Goal: Information Seeking & Learning: Find specific fact

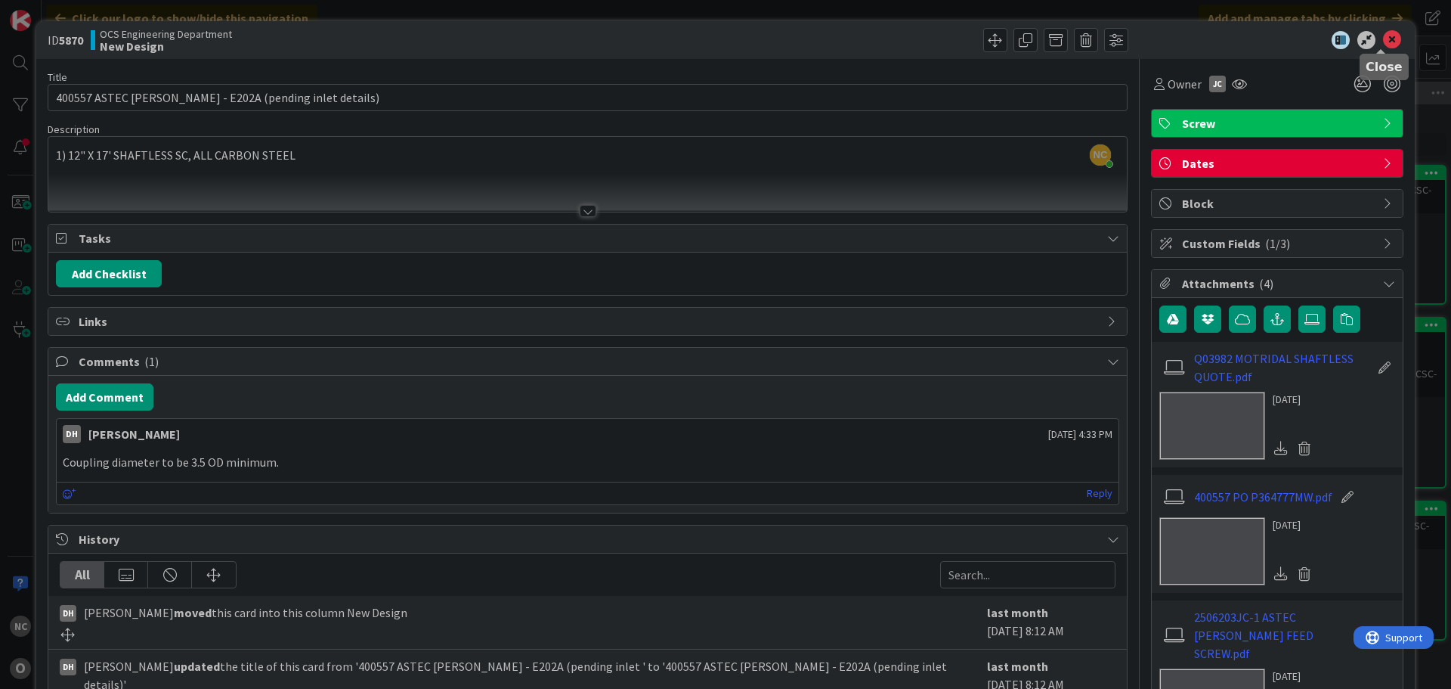
click at [1383, 39] on icon at bounding box center [1392, 40] width 18 height 18
click at [1383, 41] on icon at bounding box center [1392, 40] width 18 height 18
click at [1388, 35] on icon at bounding box center [1392, 40] width 18 height 18
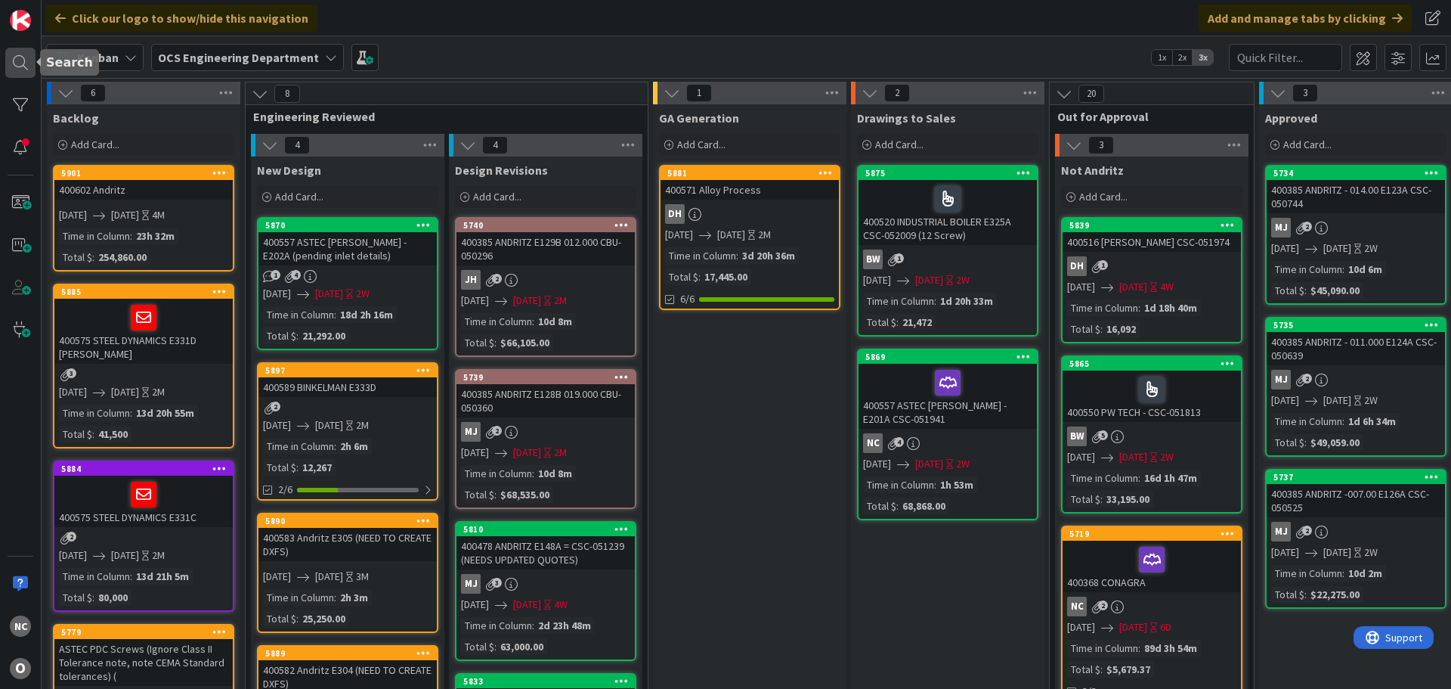
click at [20, 71] on div at bounding box center [20, 63] width 30 height 30
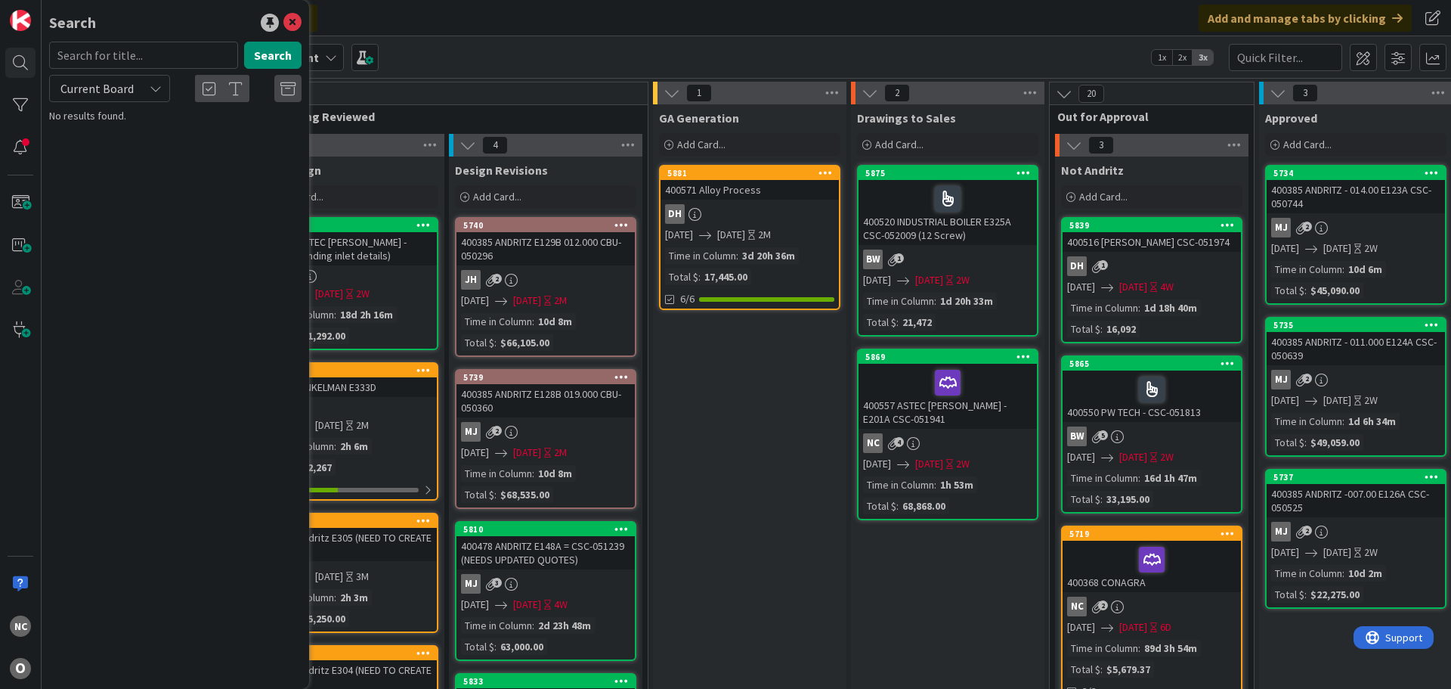
click at [148, 61] on input "text" at bounding box center [143, 55] width 189 height 27
click at [141, 91] on div "Current Board" at bounding box center [109, 88] width 121 height 27
click at [128, 154] on span "All Boards" at bounding box center [135, 151] width 157 height 23
click at [149, 51] on input "text" at bounding box center [143, 55] width 189 height 27
type input "astec"
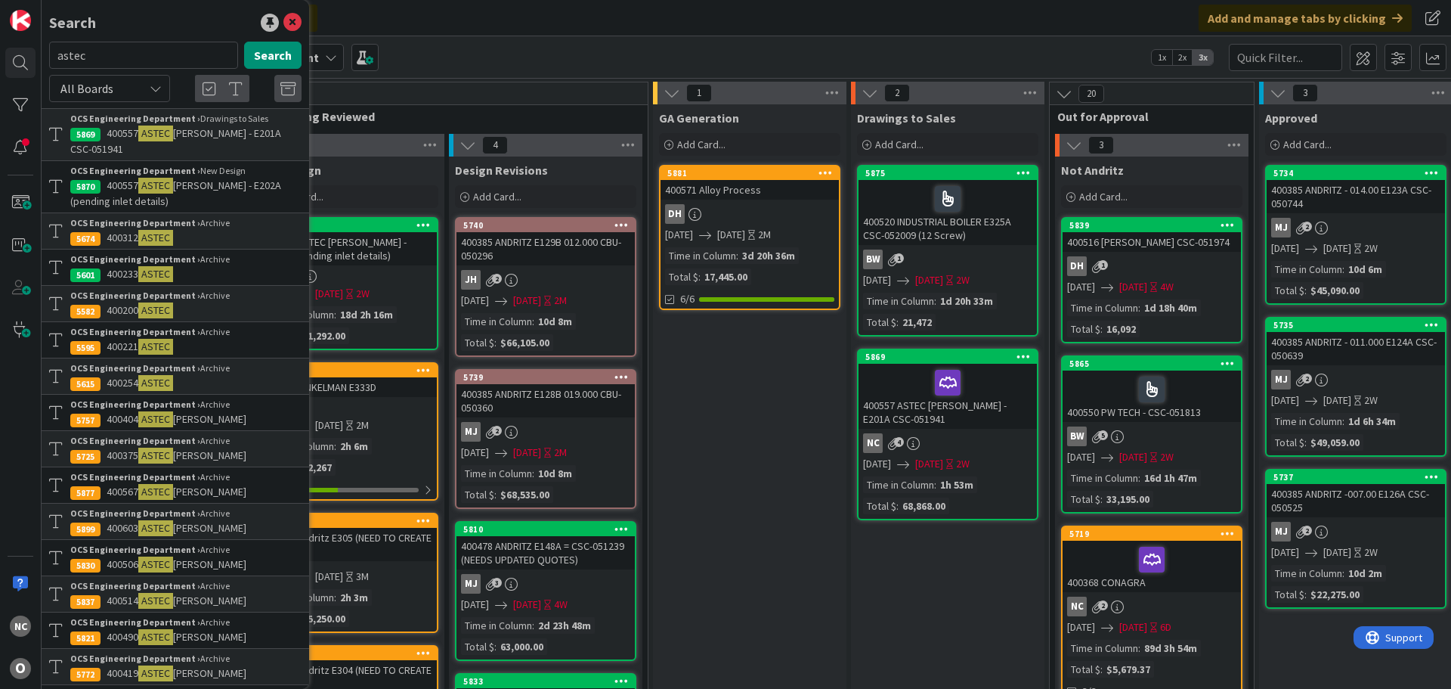
click at [208, 492] on span "[PERSON_NAME]" at bounding box center [209, 491] width 73 height 14
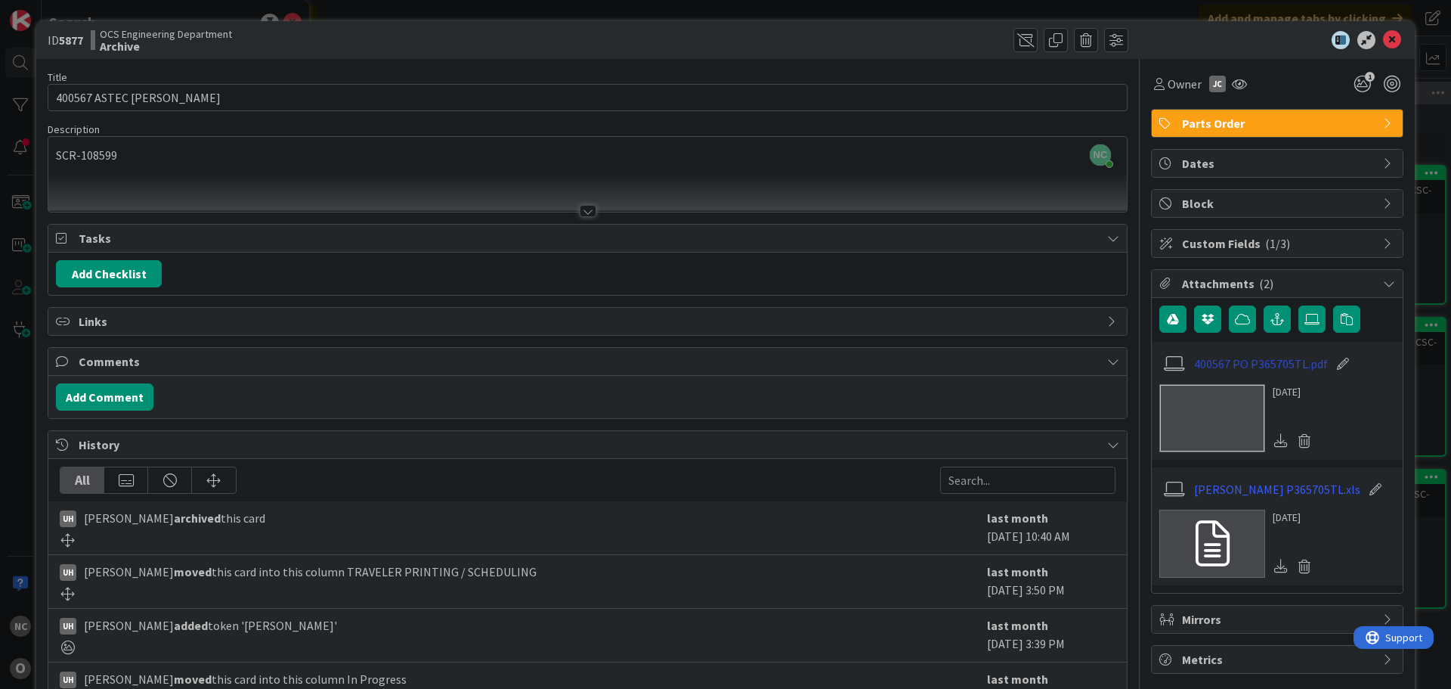
click at [1258, 362] on link "400567 PO P365705TL.pdf" at bounding box center [1261, 363] width 134 height 18
click at [1383, 38] on icon at bounding box center [1392, 40] width 18 height 18
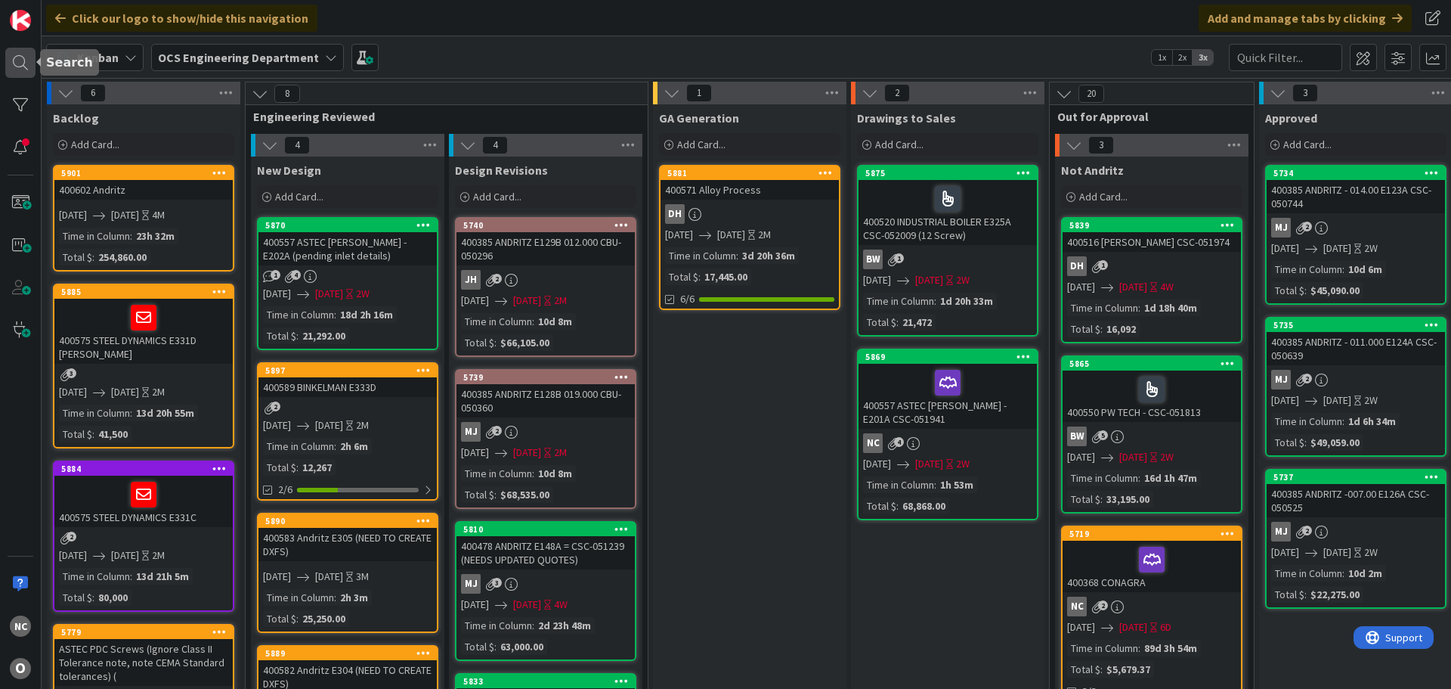
click at [23, 60] on div at bounding box center [20, 63] width 30 height 30
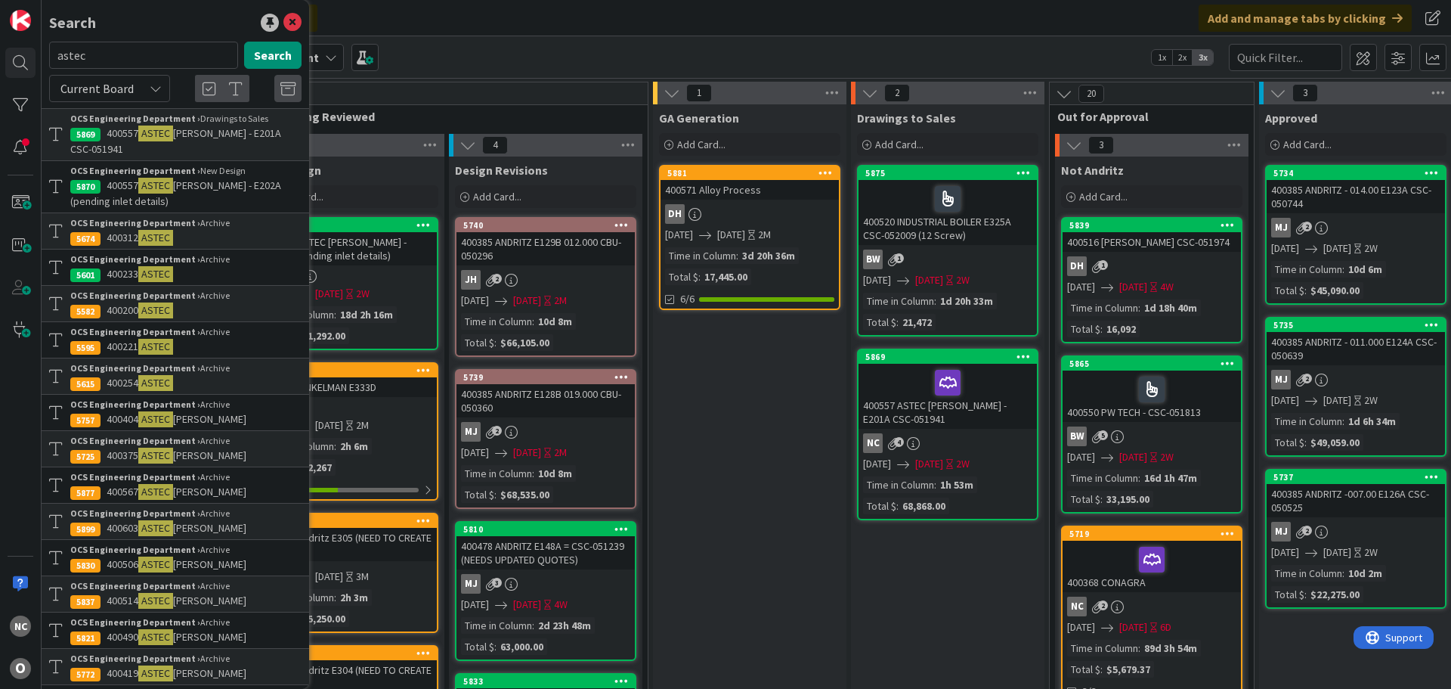
click at [219, 234] on p "400312 ASTEC" at bounding box center [185, 238] width 231 height 16
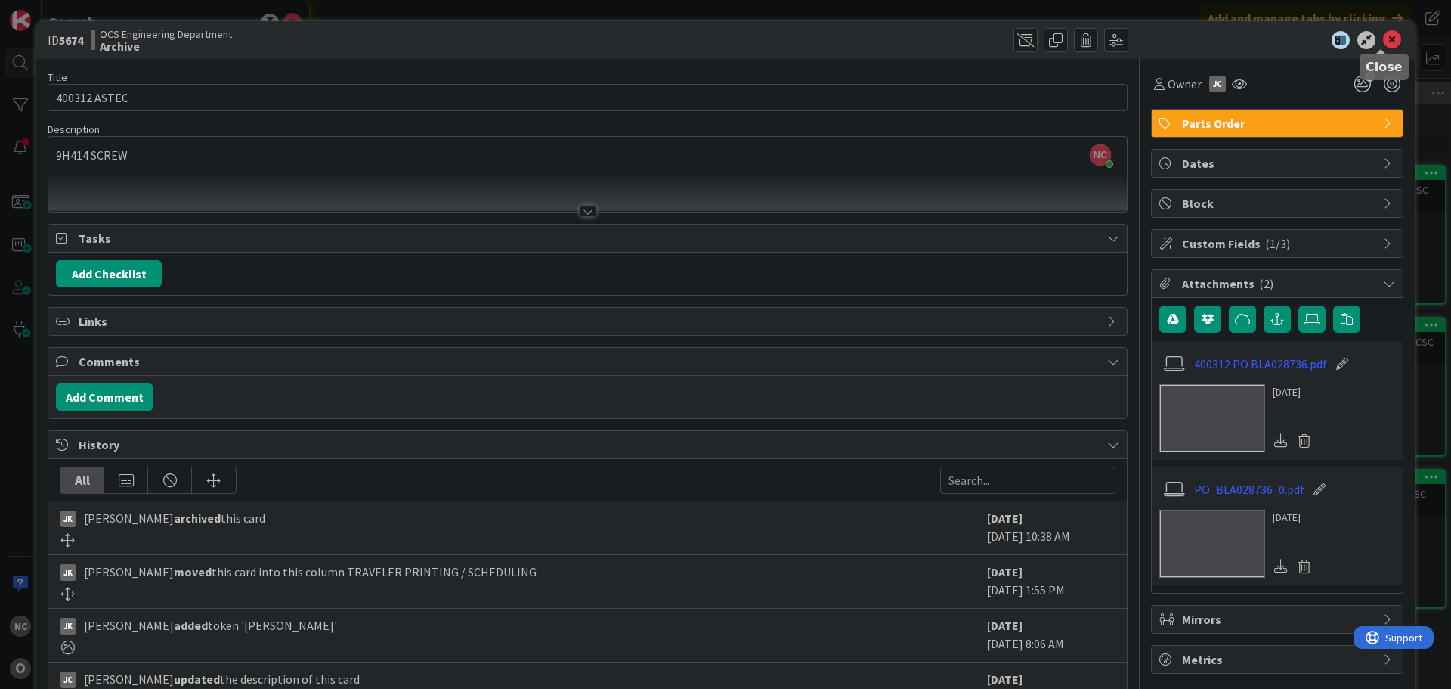
click at [1383, 44] on icon at bounding box center [1392, 40] width 18 height 18
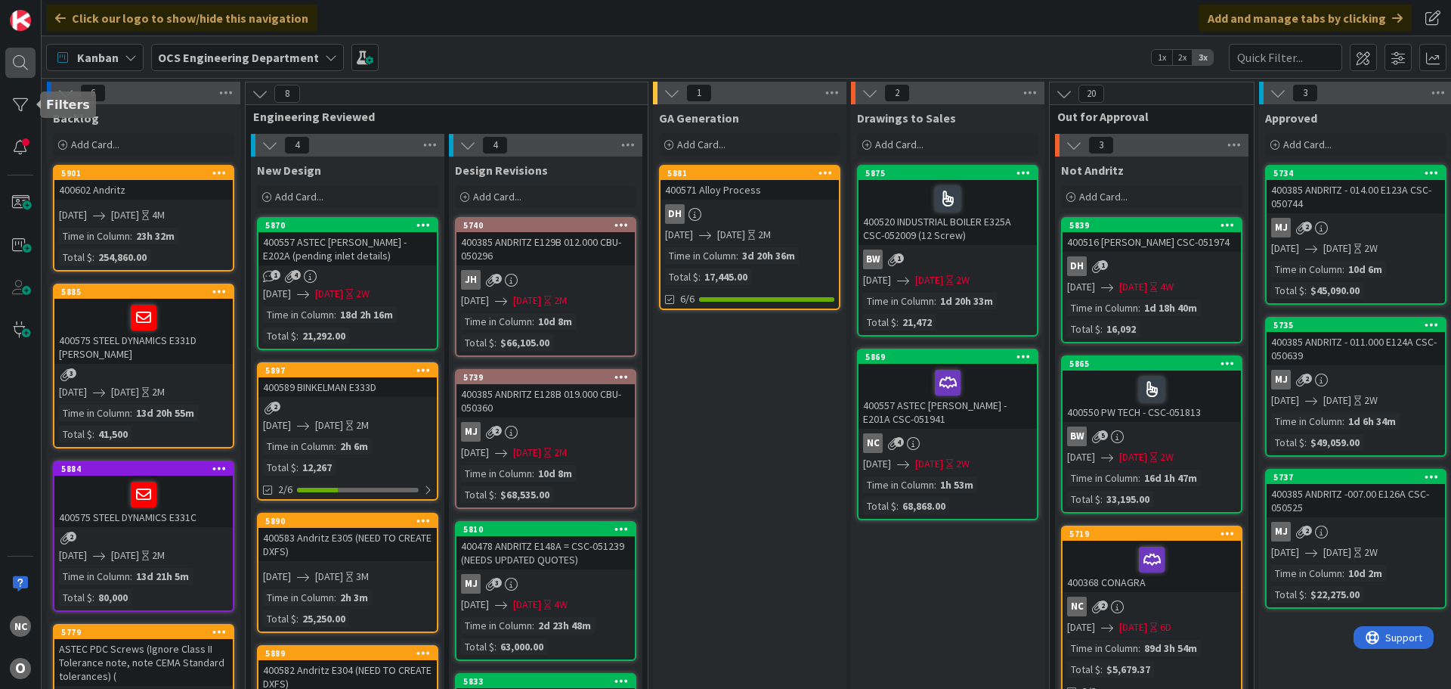
click at [22, 70] on div at bounding box center [20, 63] width 30 height 30
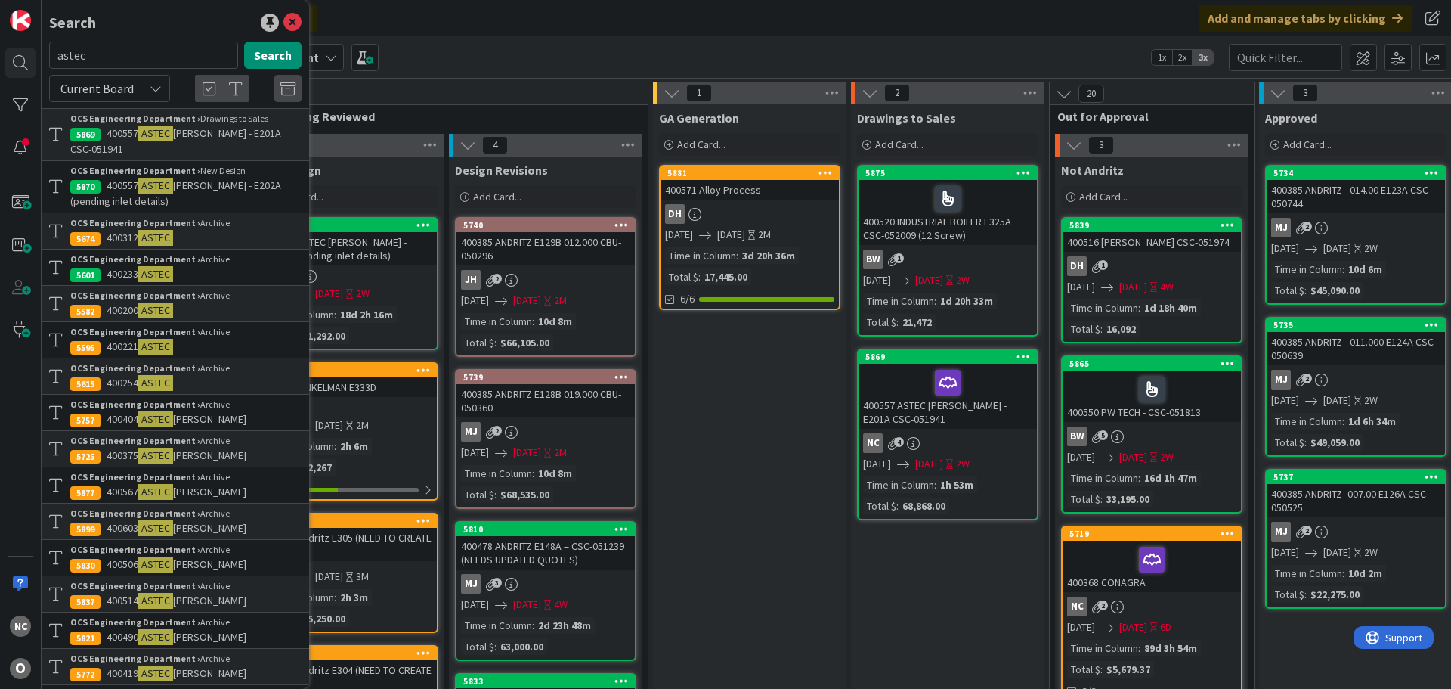
click at [209, 313] on p "400200 ASTEC" at bounding box center [185, 310] width 231 height 16
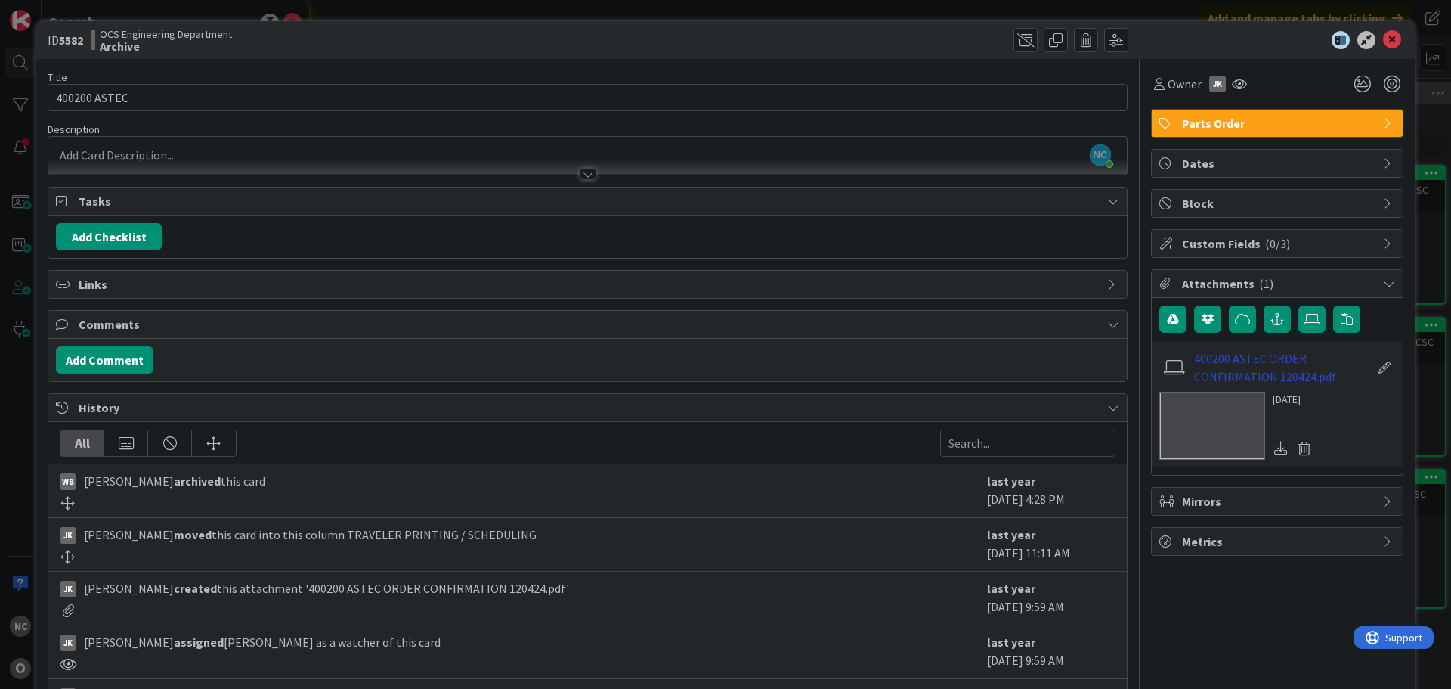
click at [1235, 358] on link "400200 ASTEC ORDER CONFIRMATION 120424.pdf" at bounding box center [1281, 367] width 175 height 36
click at [1383, 39] on icon at bounding box center [1392, 40] width 18 height 18
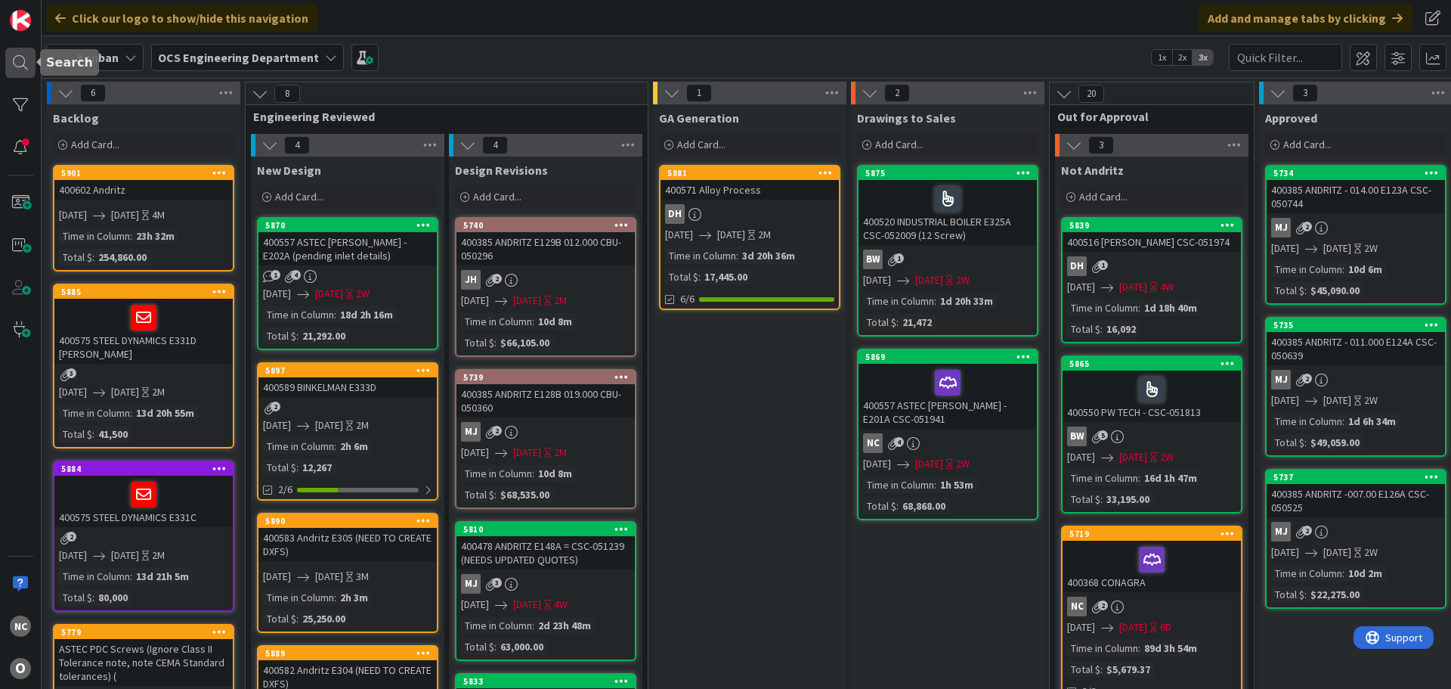
click at [15, 71] on div at bounding box center [20, 63] width 30 height 30
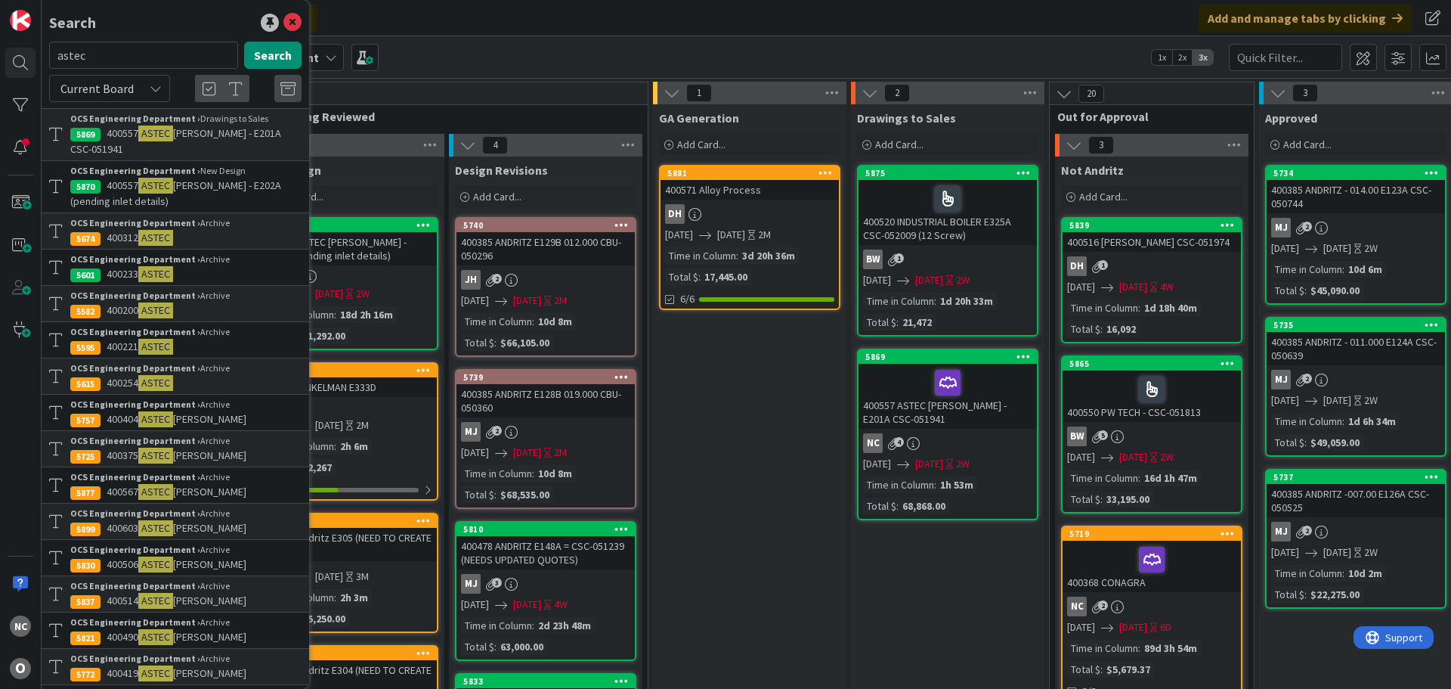
click at [197, 343] on p "400221 ASTEC" at bounding box center [185, 347] width 231 height 16
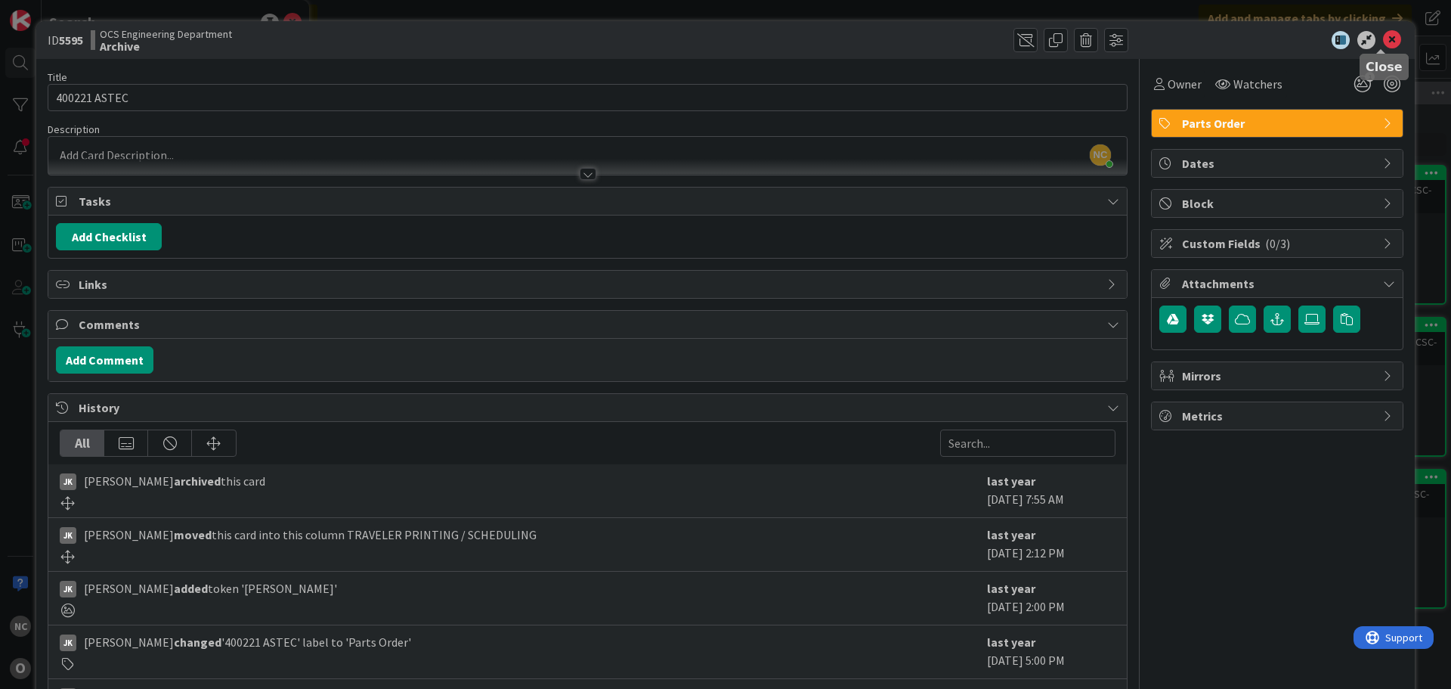
click at [1383, 36] on icon at bounding box center [1392, 40] width 18 height 18
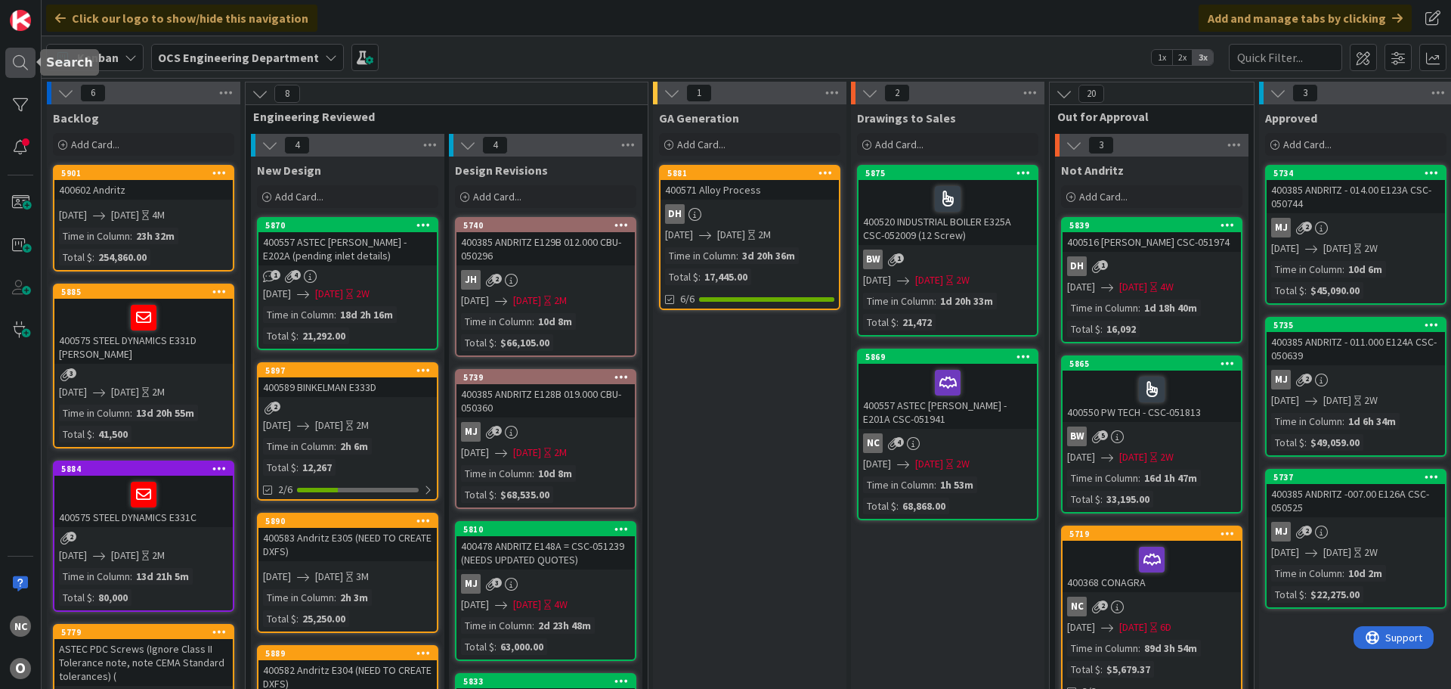
click at [18, 65] on div at bounding box center [20, 63] width 30 height 30
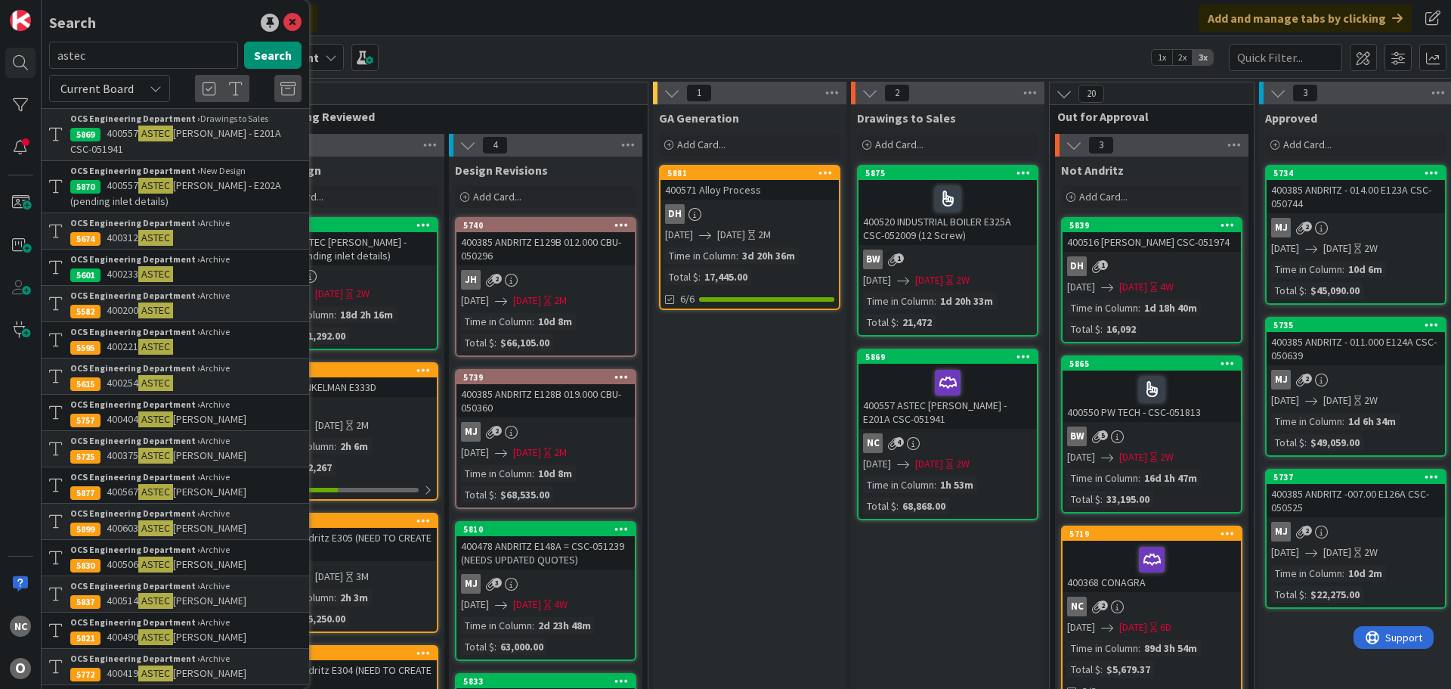
click at [212, 380] on p "400254 ASTEC" at bounding box center [185, 383] width 231 height 16
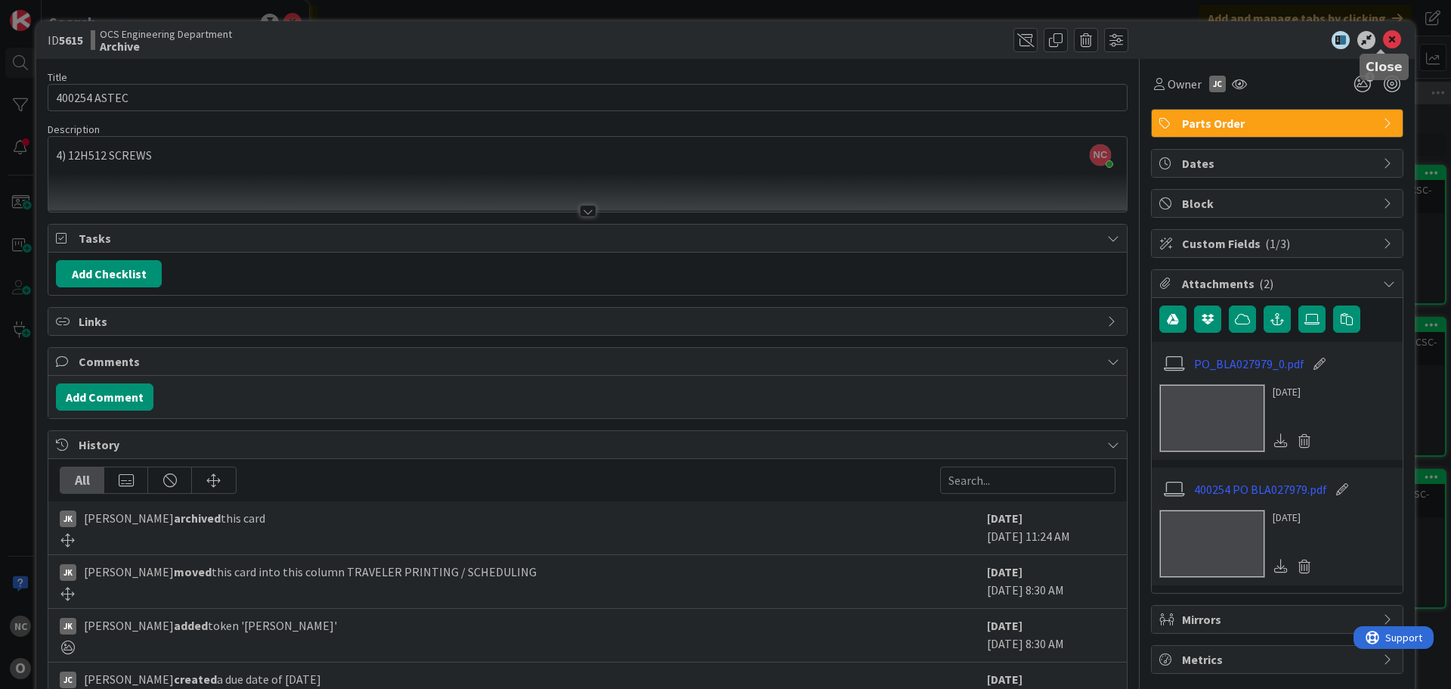
click at [1383, 39] on icon at bounding box center [1392, 40] width 18 height 18
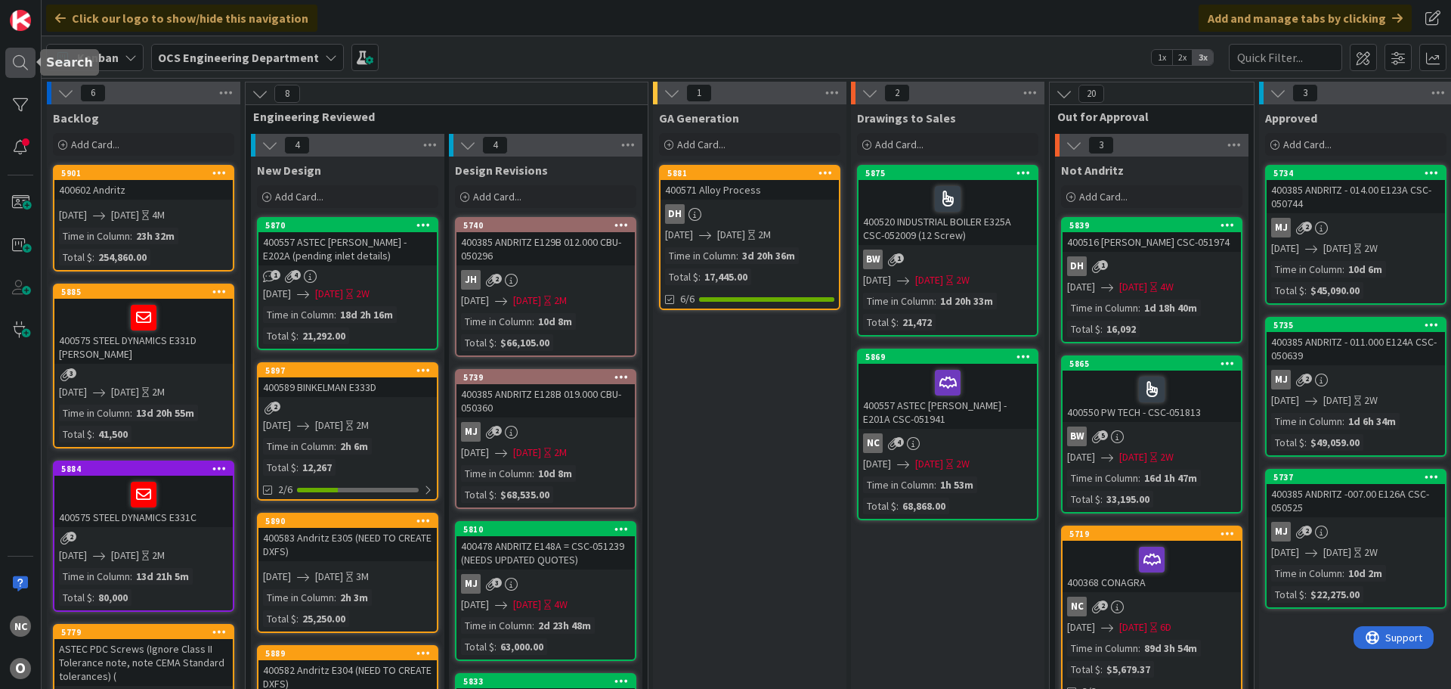
drag, startPoint x: 17, startPoint y: 71, endPoint x: 39, endPoint y: 113, distance: 47.0
click at [17, 71] on div at bounding box center [20, 63] width 30 height 30
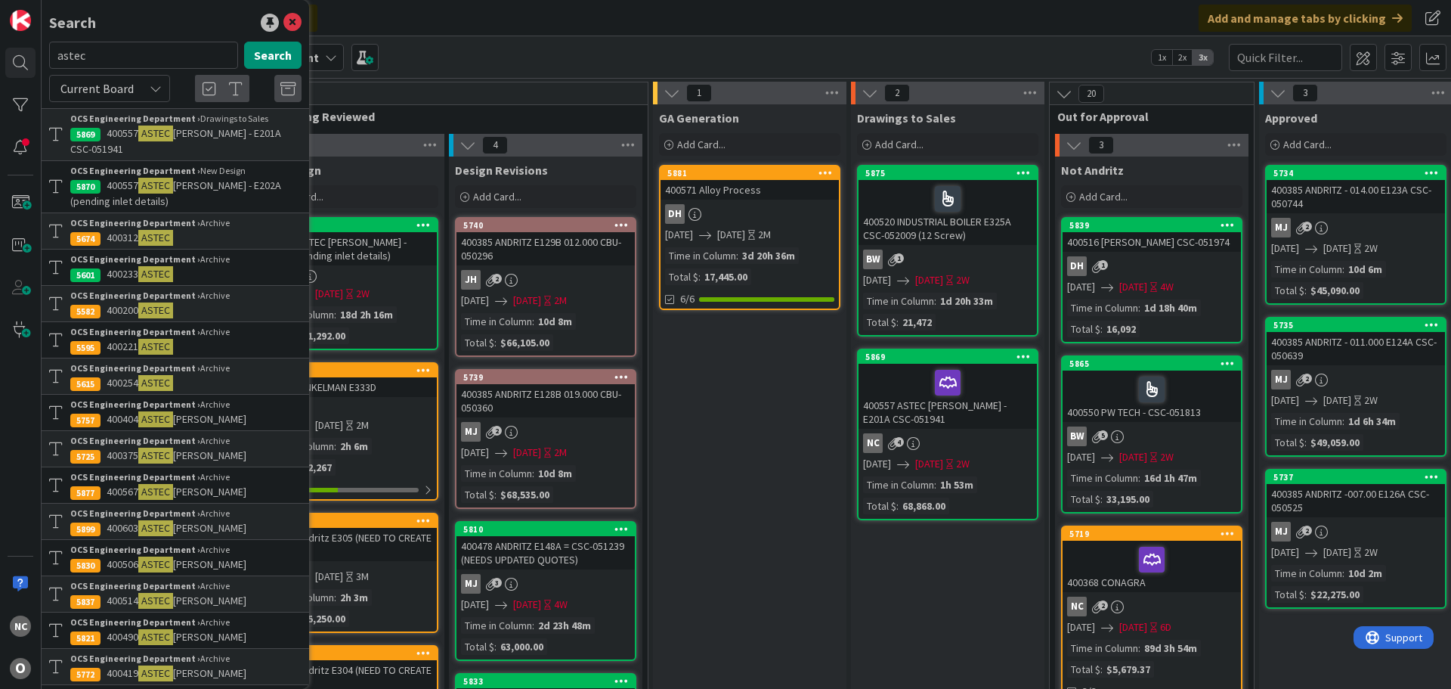
click at [220, 421] on p "400404 [PERSON_NAME]" at bounding box center [185, 419] width 231 height 16
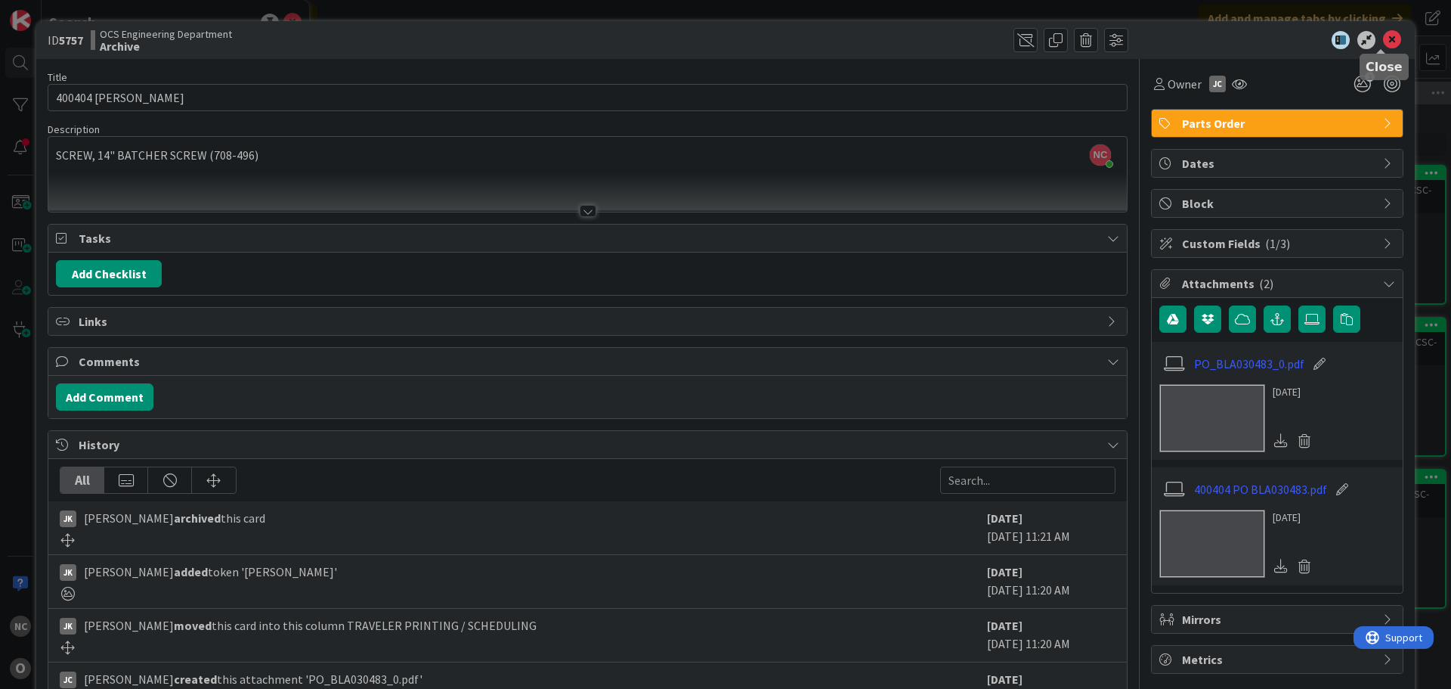
click at [1381, 49] on div "ID 5757 OCS Engineering Department Archive" at bounding box center [725, 40] width 1379 height 38
click at [1383, 43] on icon at bounding box center [1392, 40] width 18 height 18
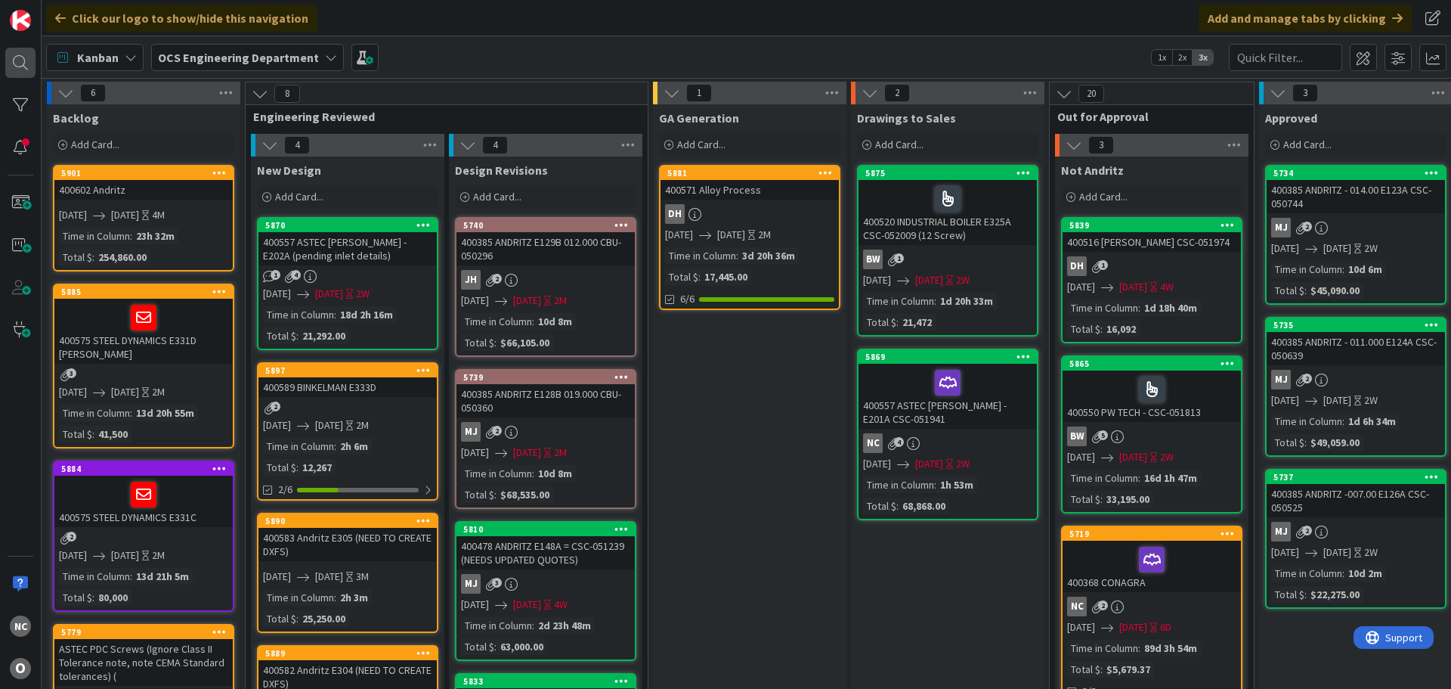
click at [27, 59] on div at bounding box center [20, 63] width 30 height 30
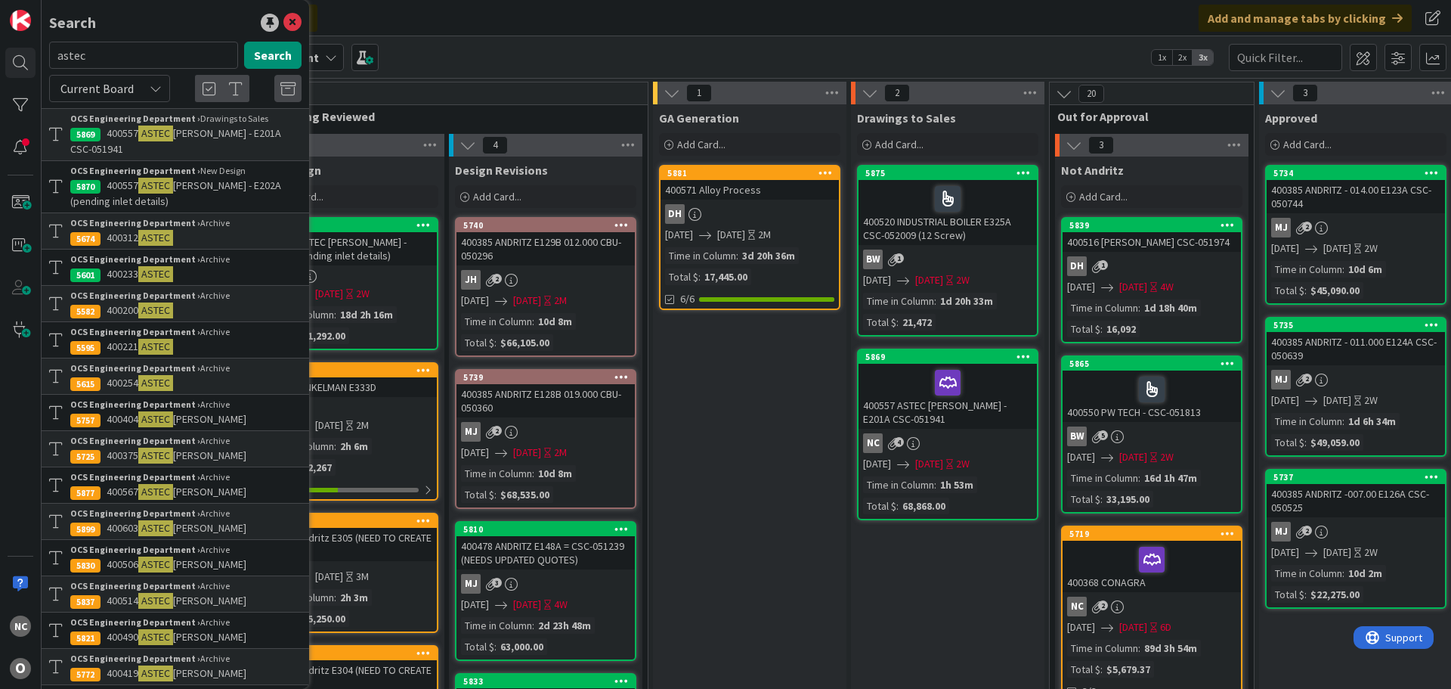
click at [229, 486] on p "400567 ASTEC [PERSON_NAME]" at bounding box center [185, 492] width 231 height 16
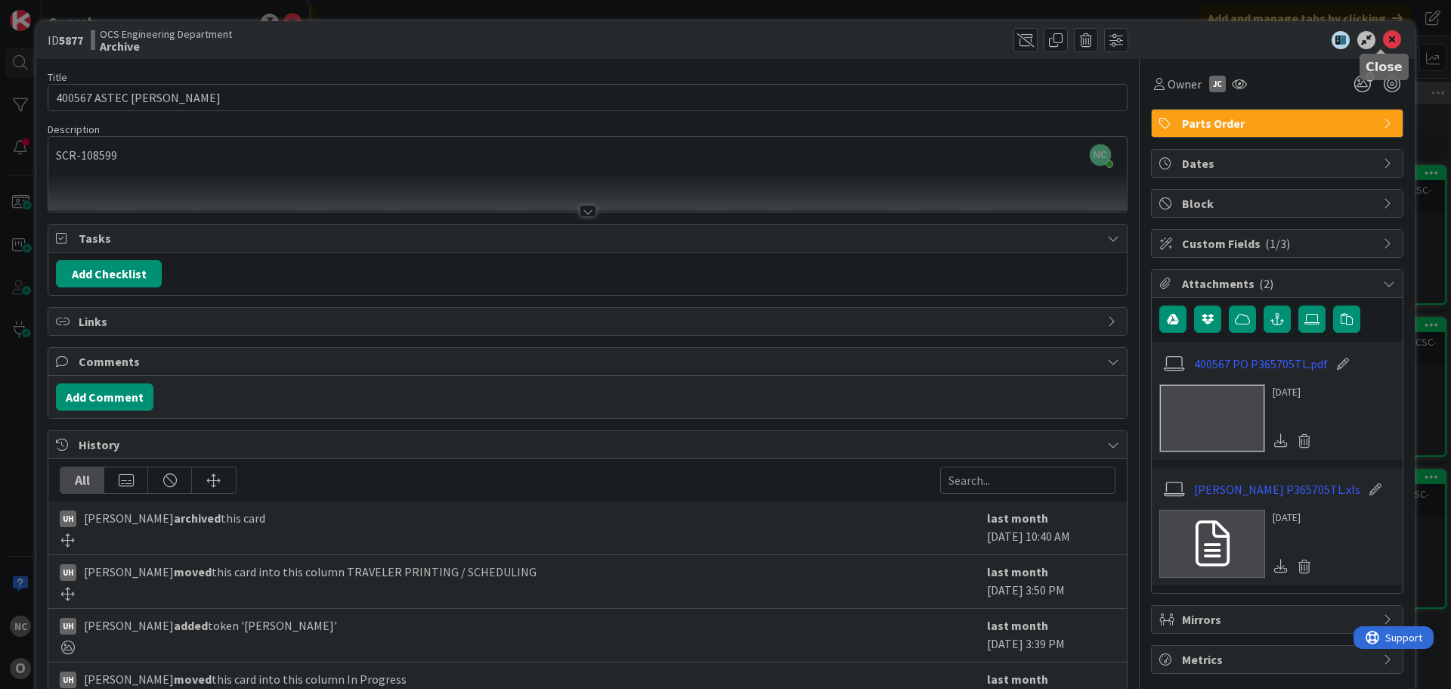
click at [1385, 42] on icon at bounding box center [1392, 40] width 18 height 18
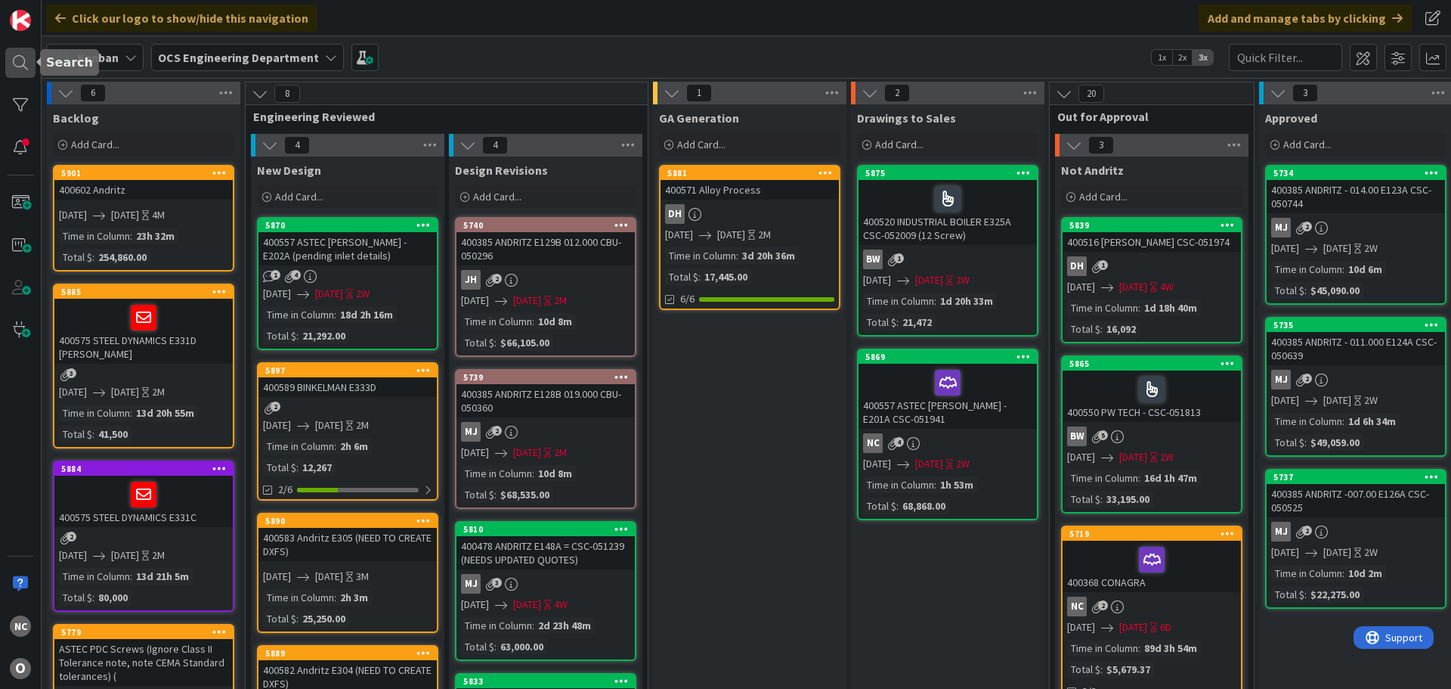
click at [14, 65] on div at bounding box center [20, 63] width 30 height 30
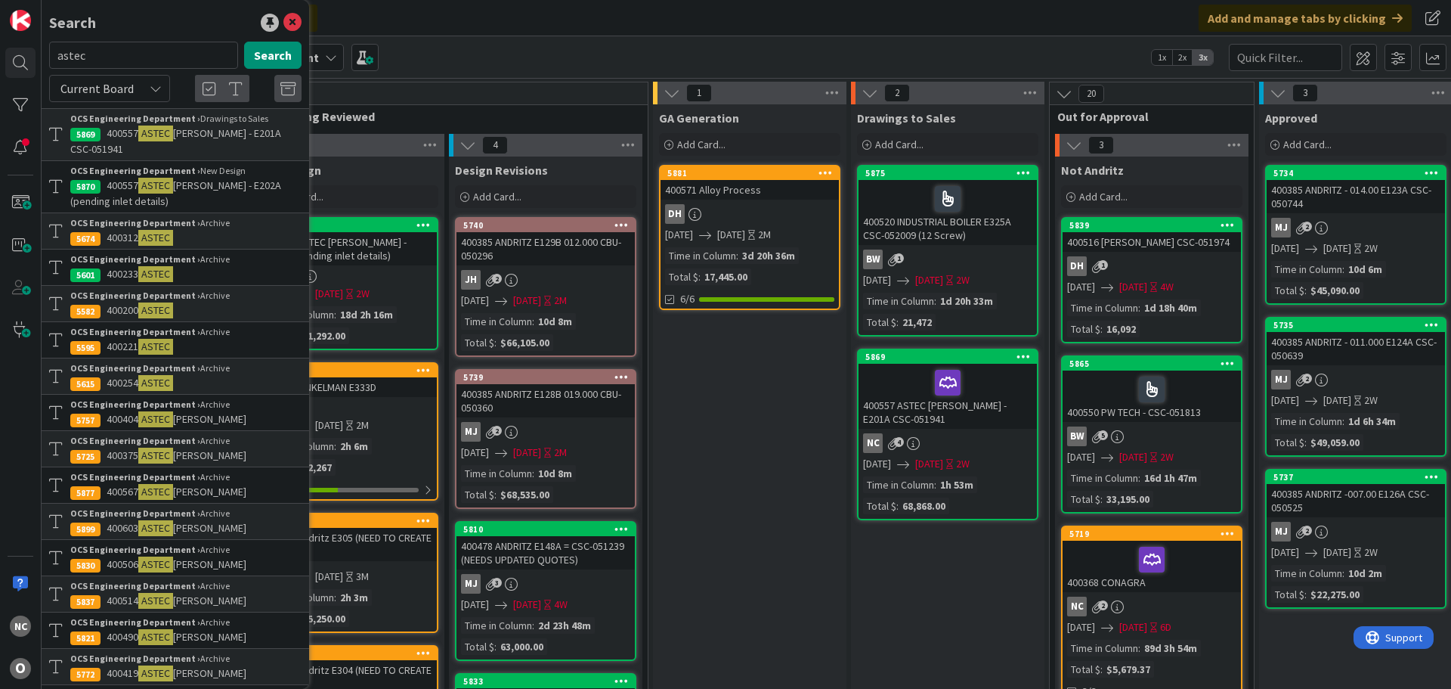
click at [231, 526] on p "400603 ASTEC [PERSON_NAME]" at bounding box center [185, 528] width 231 height 16
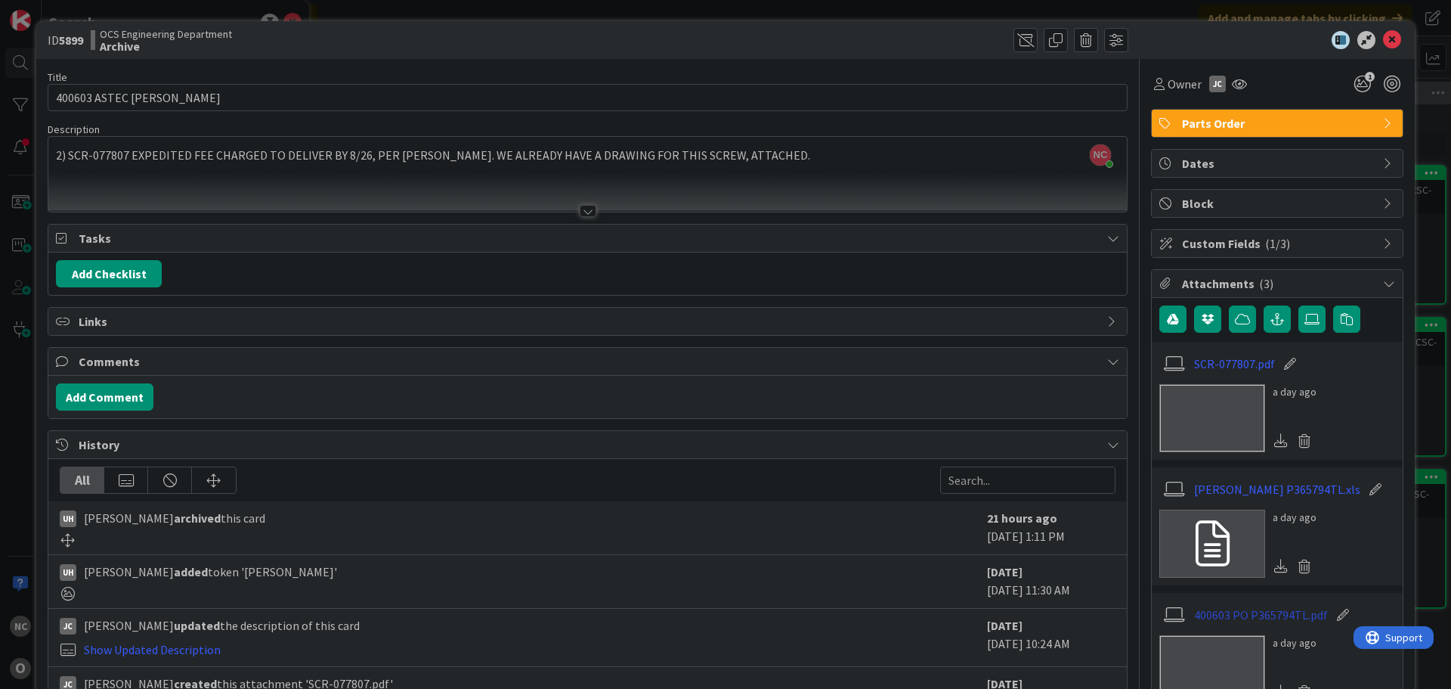
click at [1245, 608] on link "400603 PO P365794TL.pdf" at bounding box center [1261, 614] width 134 height 18
click at [1383, 39] on icon at bounding box center [1392, 40] width 18 height 18
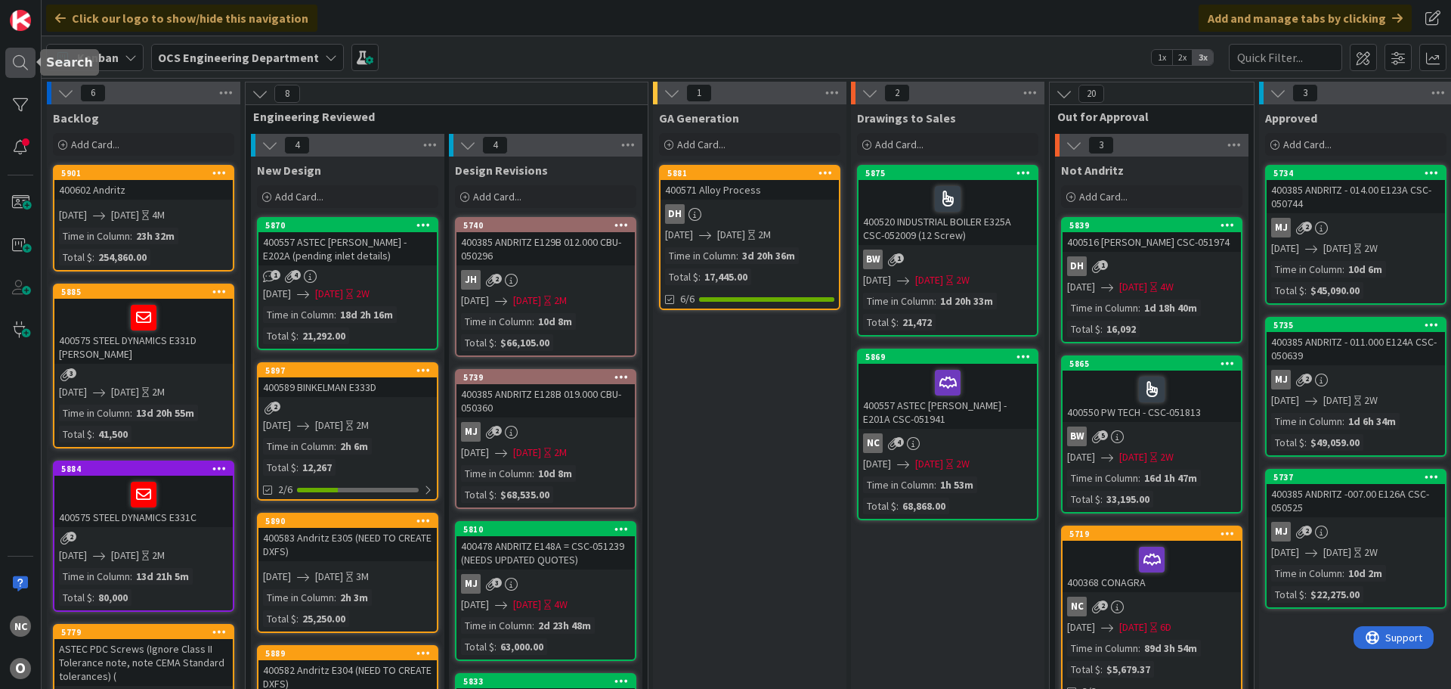
click at [14, 63] on div at bounding box center [20, 63] width 30 height 30
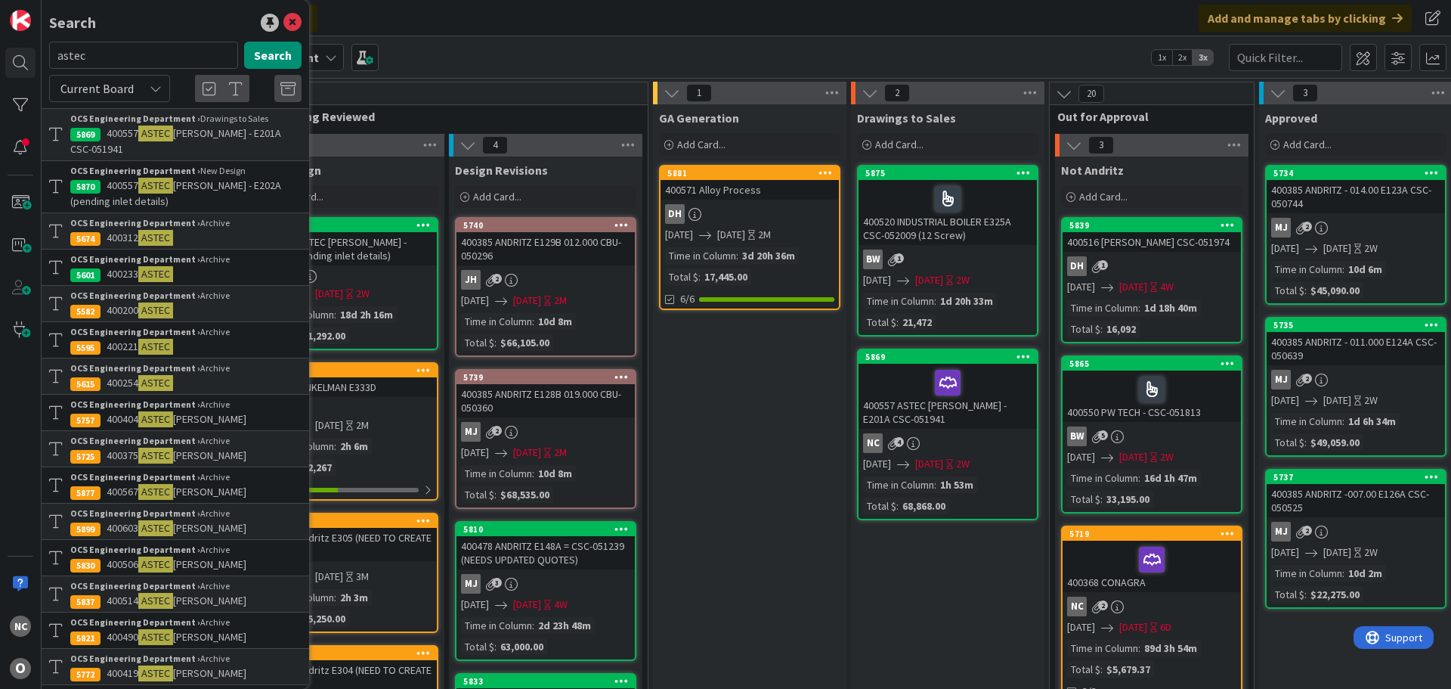
click at [236, 593] on p "400514 [PERSON_NAME]" at bounding box center [185, 601] width 231 height 16
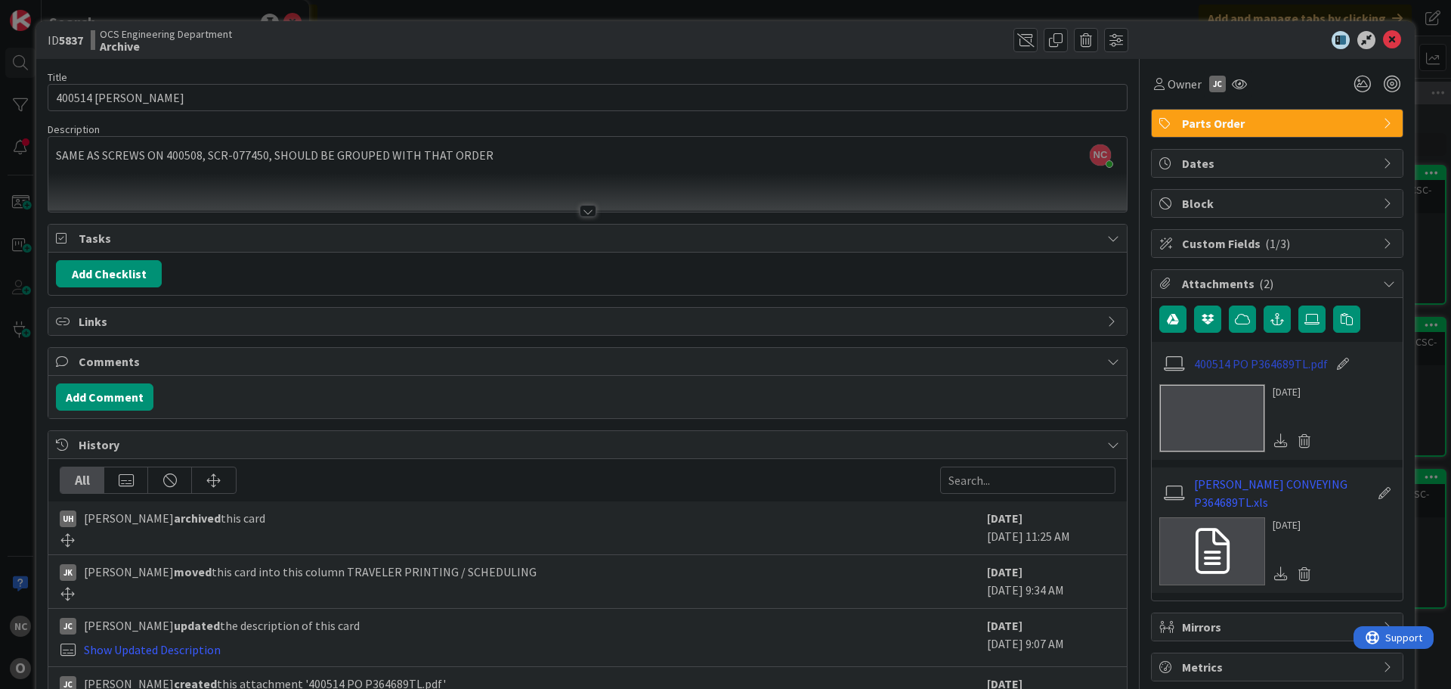
click at [1262, 366] on link "400514 PO P364689TL.pdf" at bounding box center [1261, 363] width 134 height 18
click at [1383, 37] on icon at bounding box center [1392, 40] width 18 height 18
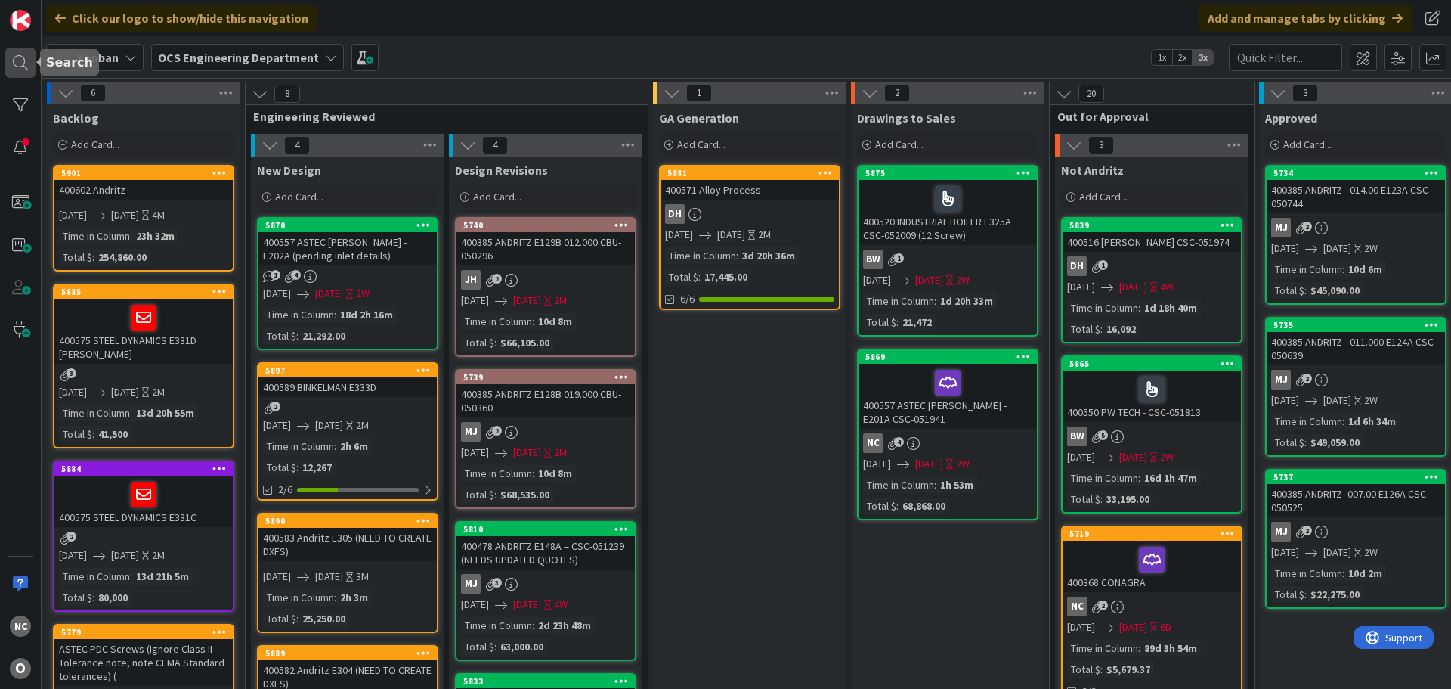
click at [16, 69] on div at bounding box center [20, 63] width 30 height 30
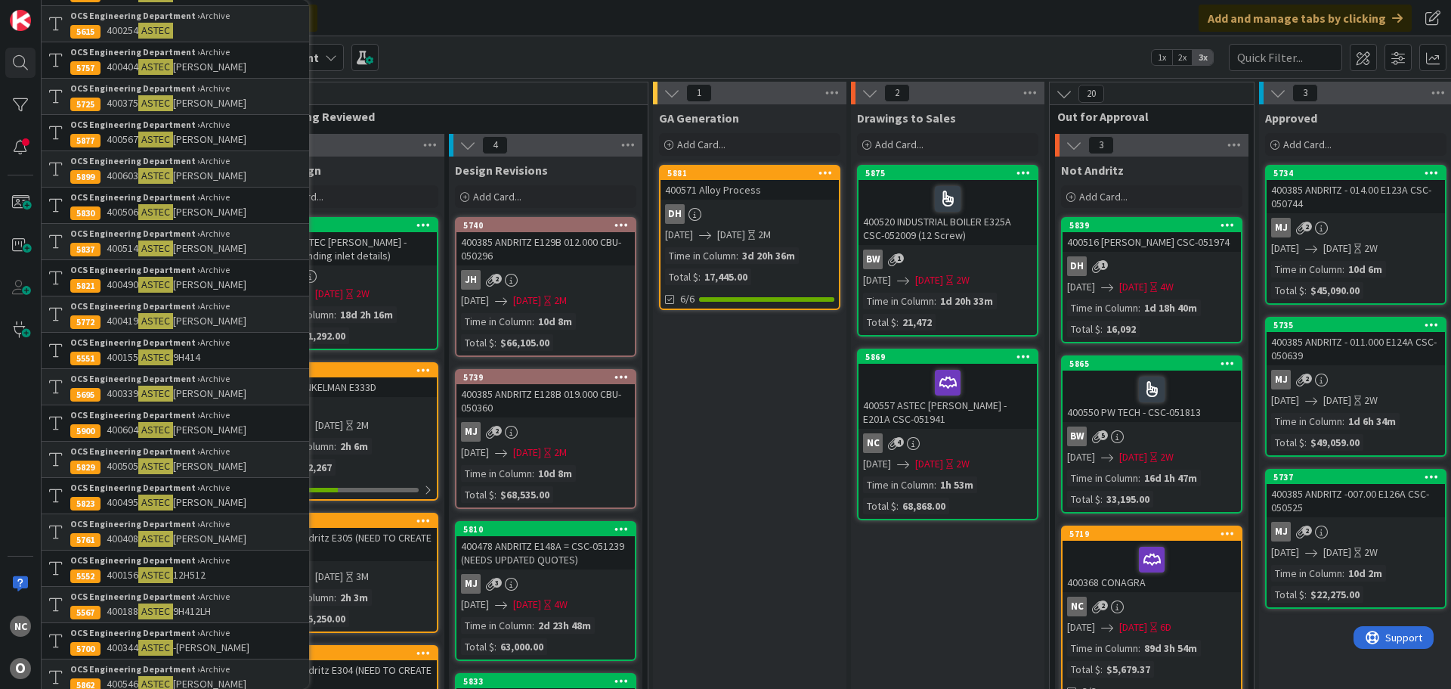
scroll to position [378, 0]
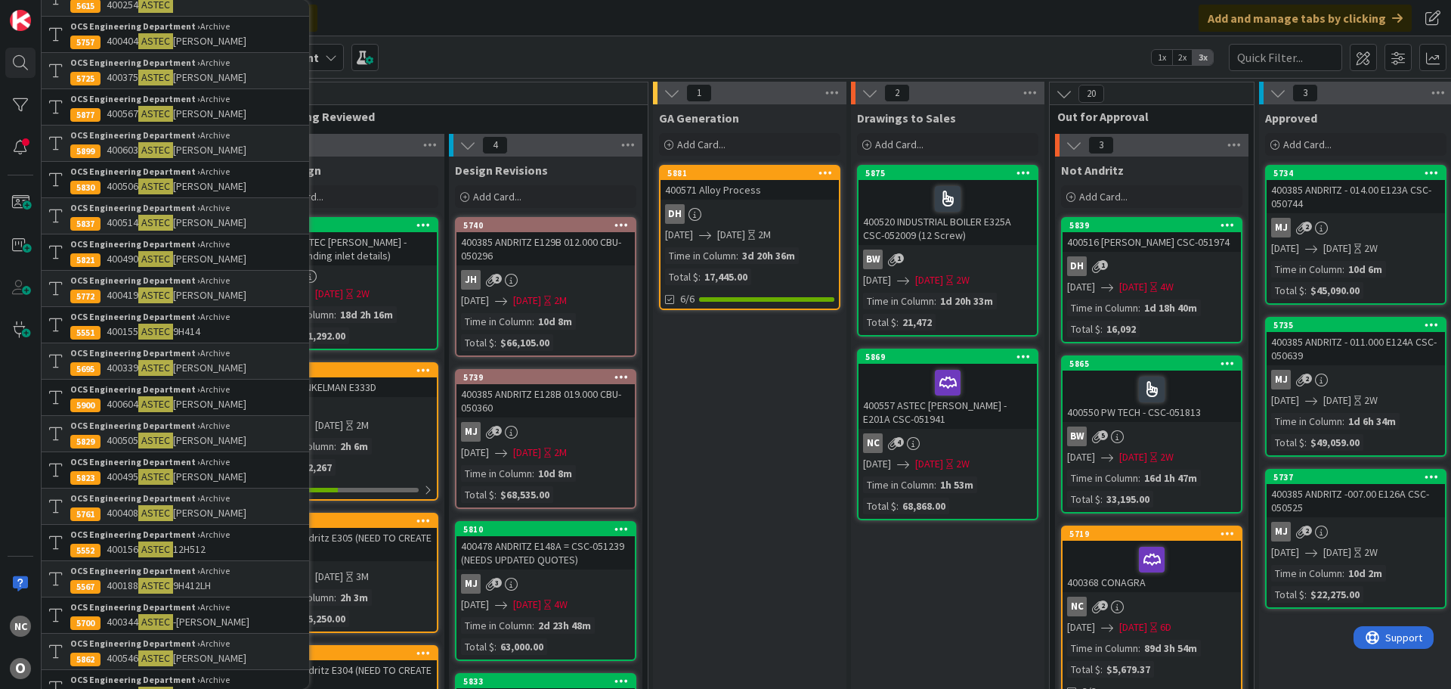
click at [259, 463] on div "OCS Engineering Department › Archive" at bounding box center [185, 462] width 231 height 14
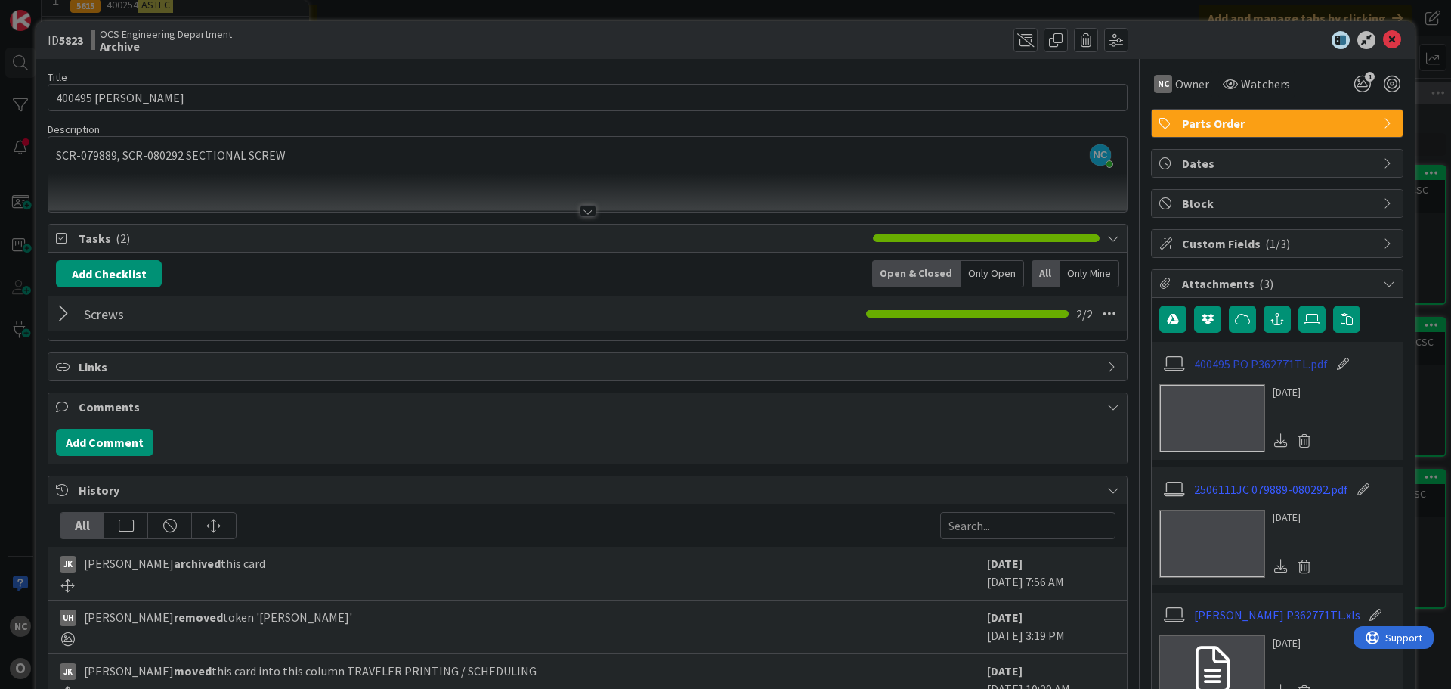
click at [1228, 366] on link "400495 PO P362771TL.pdf" at bounding box center [1261, 363] width 134 height 18
click at [1383, 42] on icon at bounding box center [1392, 40] width 18 height 18
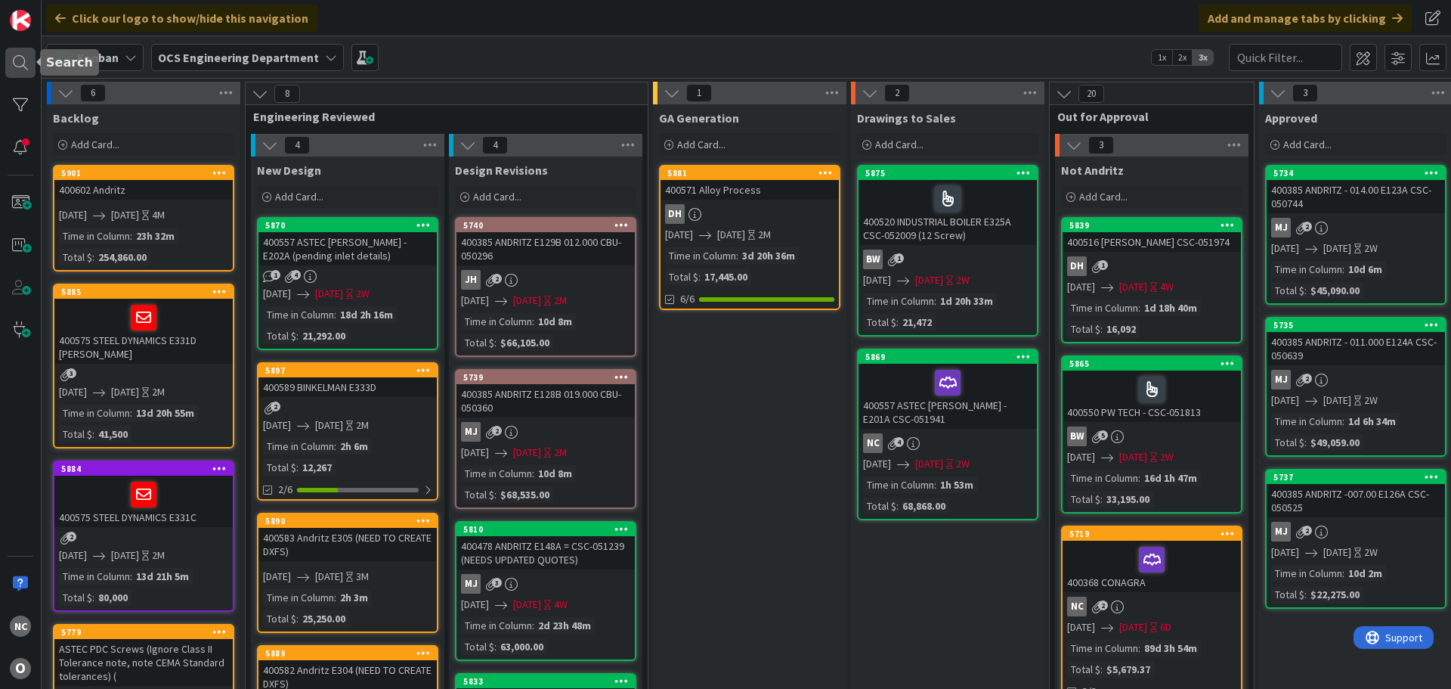
click at [26, 59] on div at bounding box center [20, 63] width 30 height 30
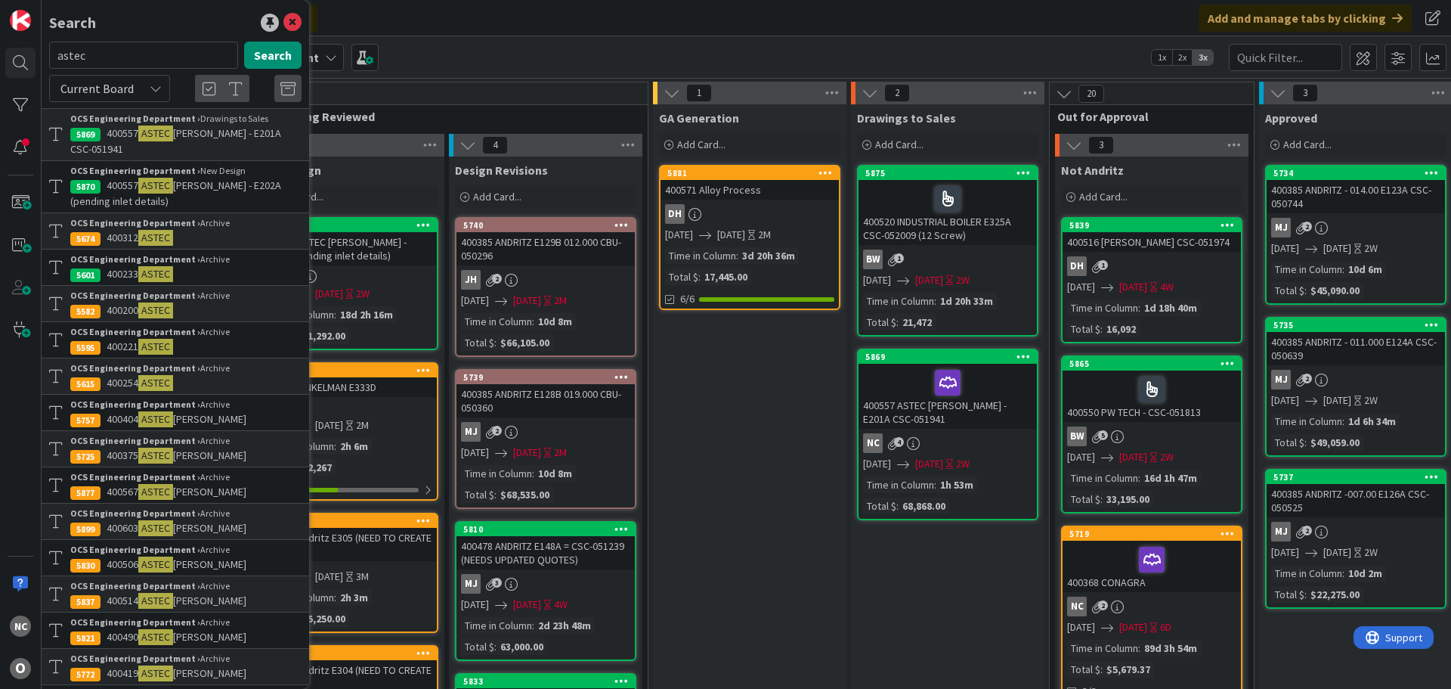
drag, startPoint x: 87, startPoint y: 51, endPoint x: 0, endPoint y: 45, distance: 87.1
click at [2, 46] on div "NC O Search astec Search Current Board OCS Engineering Department › Drawings to…" at bounding box center [21, 344] width 42 height 689
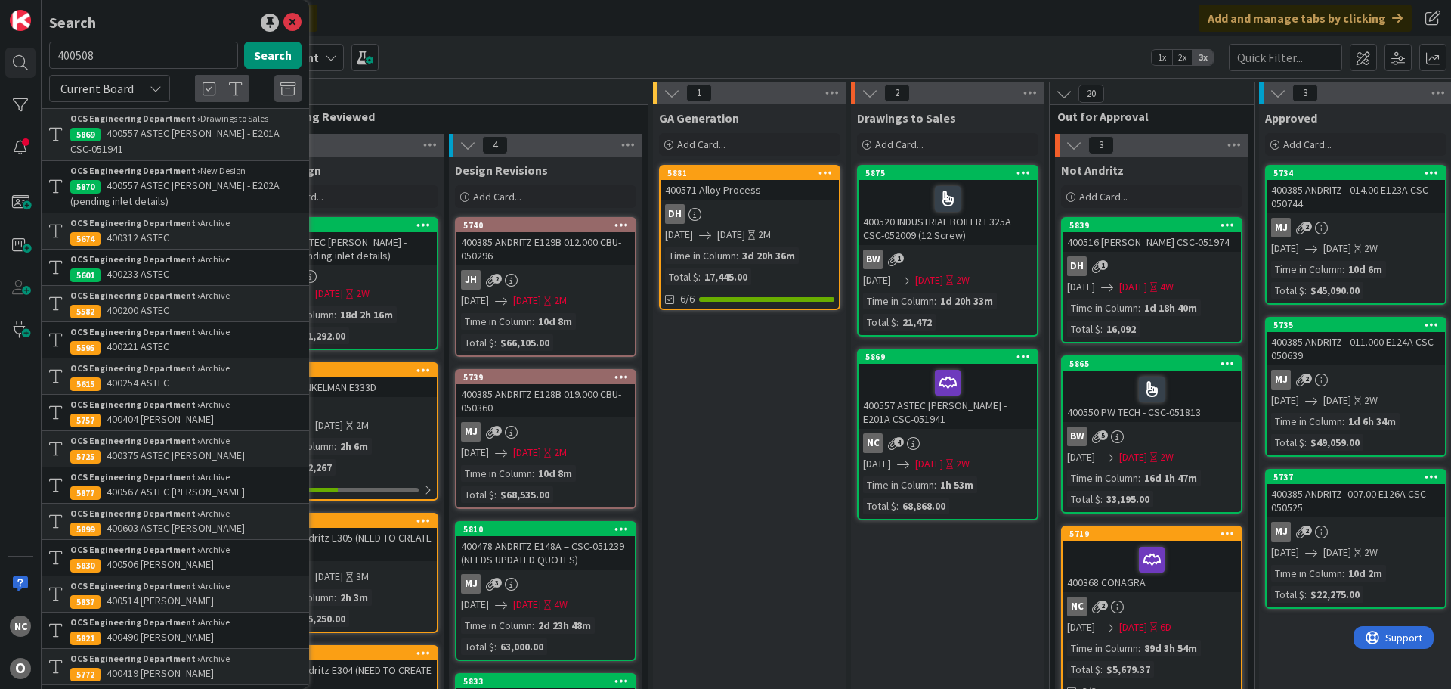
type input "400508"
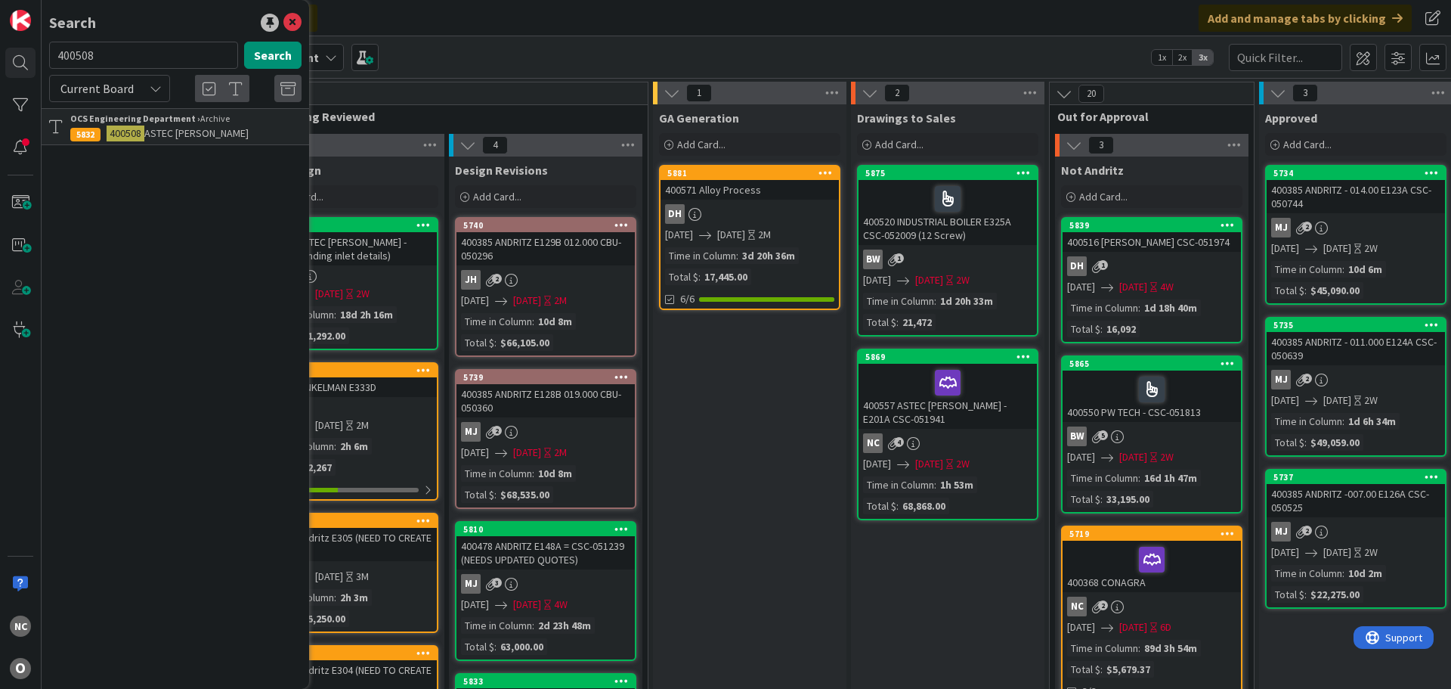
click at [230, 125] on div "OCS Engineering Department › Archive" at bounding box center [185, 119] width 231 height 14
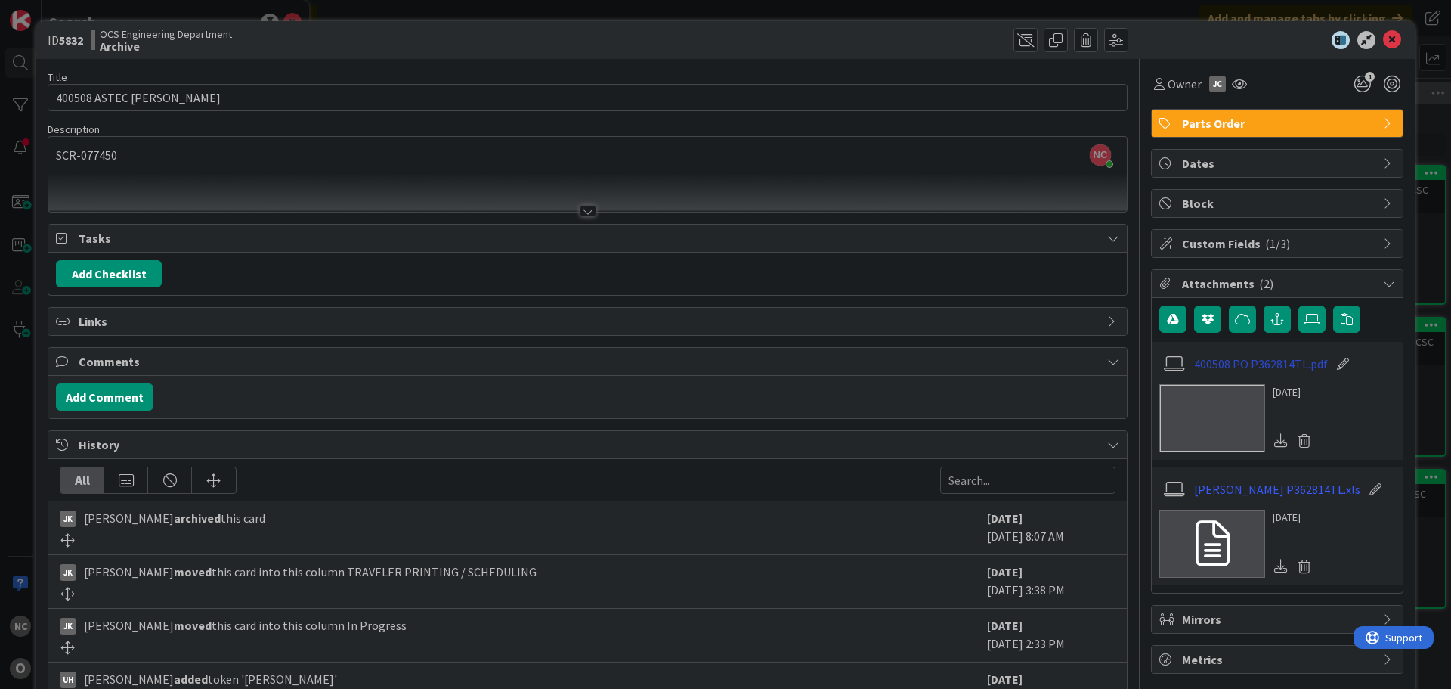
click at [1275, 362] on link "400508 PO P362814TL.pdf" at bounding box center [1261, 363] width 134 height 18
click at [1383, 39] on icon at bounding box center [1392, 40] width 18 height 18
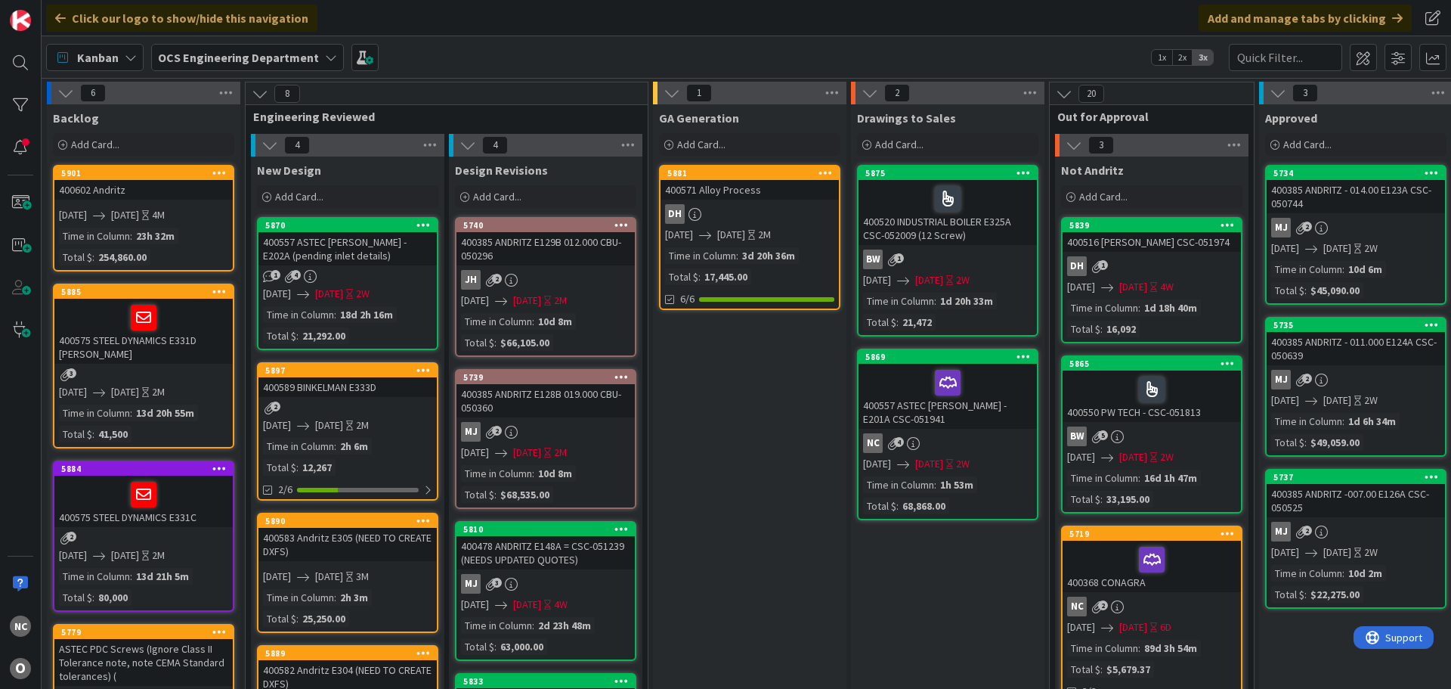
click at [407, 263] on div "400557 ASTEC [PERSON_NAME] - E202A (pending inlet details)" at bounding box center [348, 248] width 178 height 33
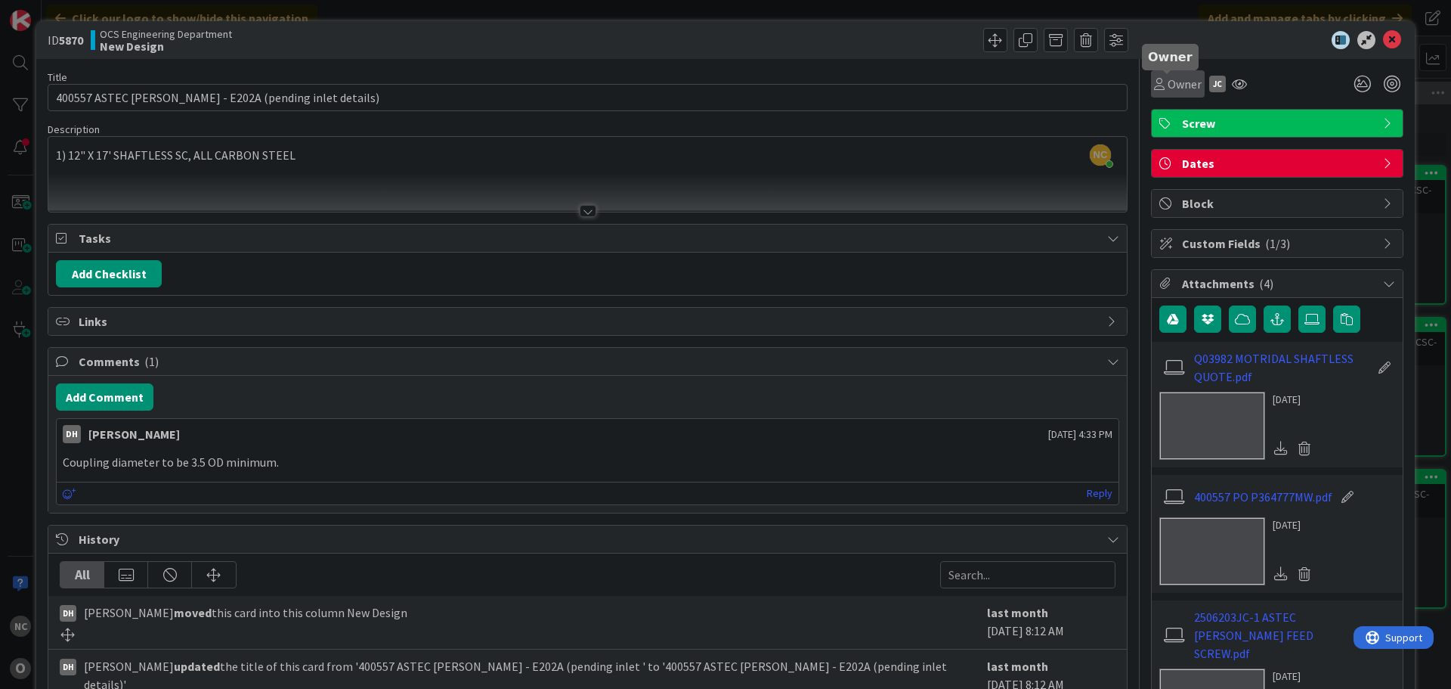
click at [1175, 81] on span "Owner" at bounding box center [1185, 84] width 34 height 18
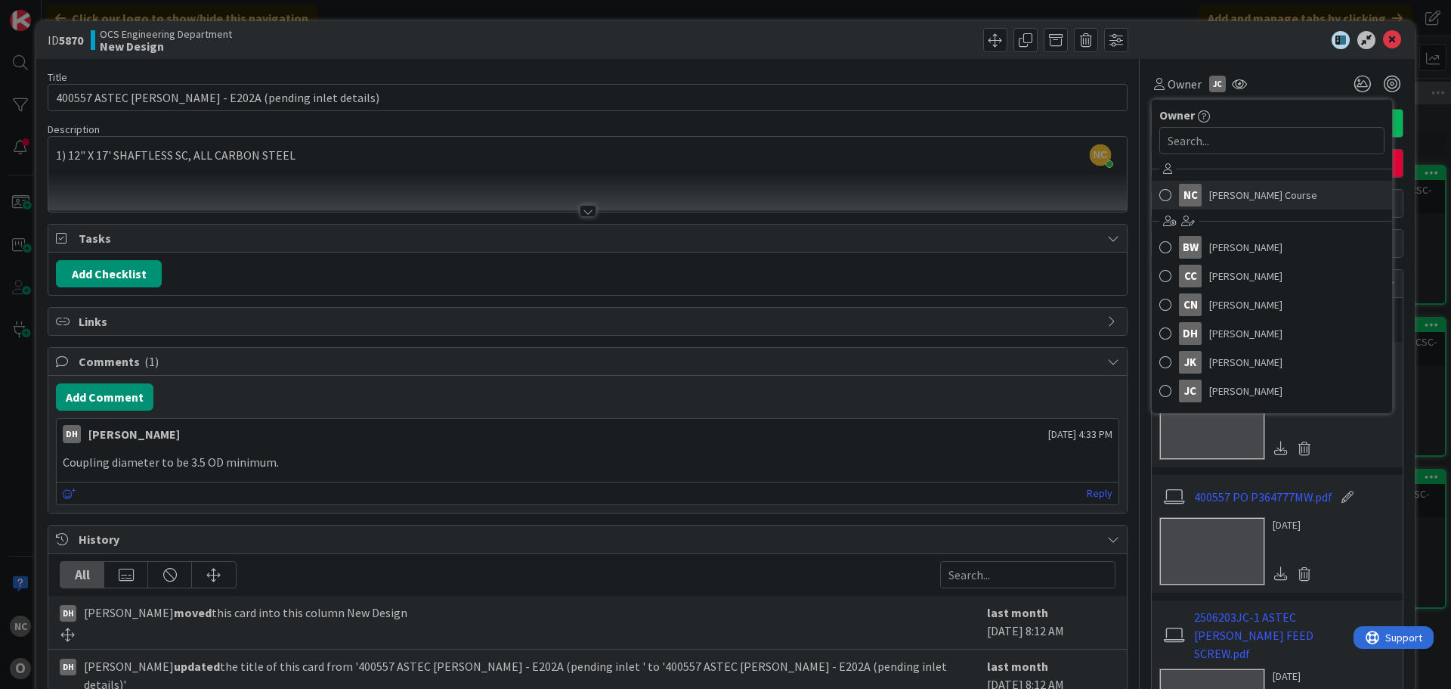
click at [1159, 193] on span at bounding box center [1165, 195] width 12 height 23
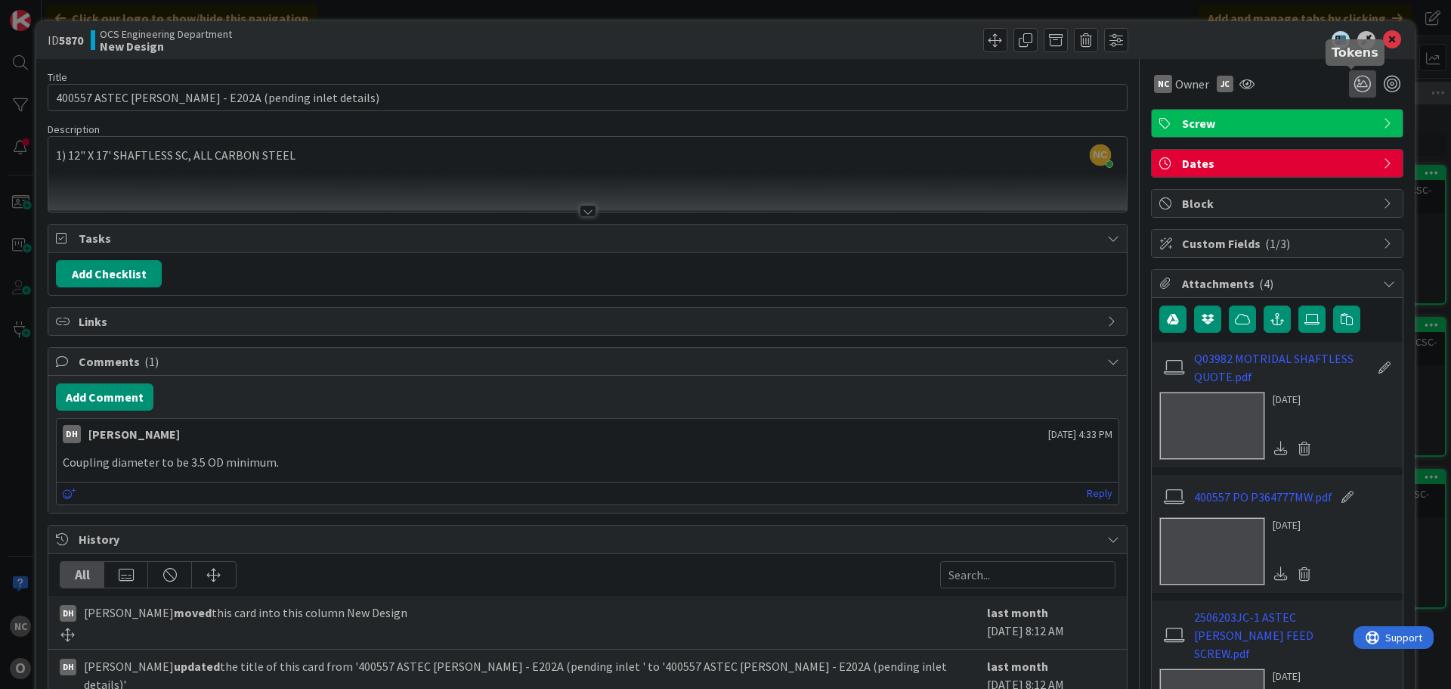
click at [1355, 83] on icon at bounding box center [1362, 83] width 27 height 27
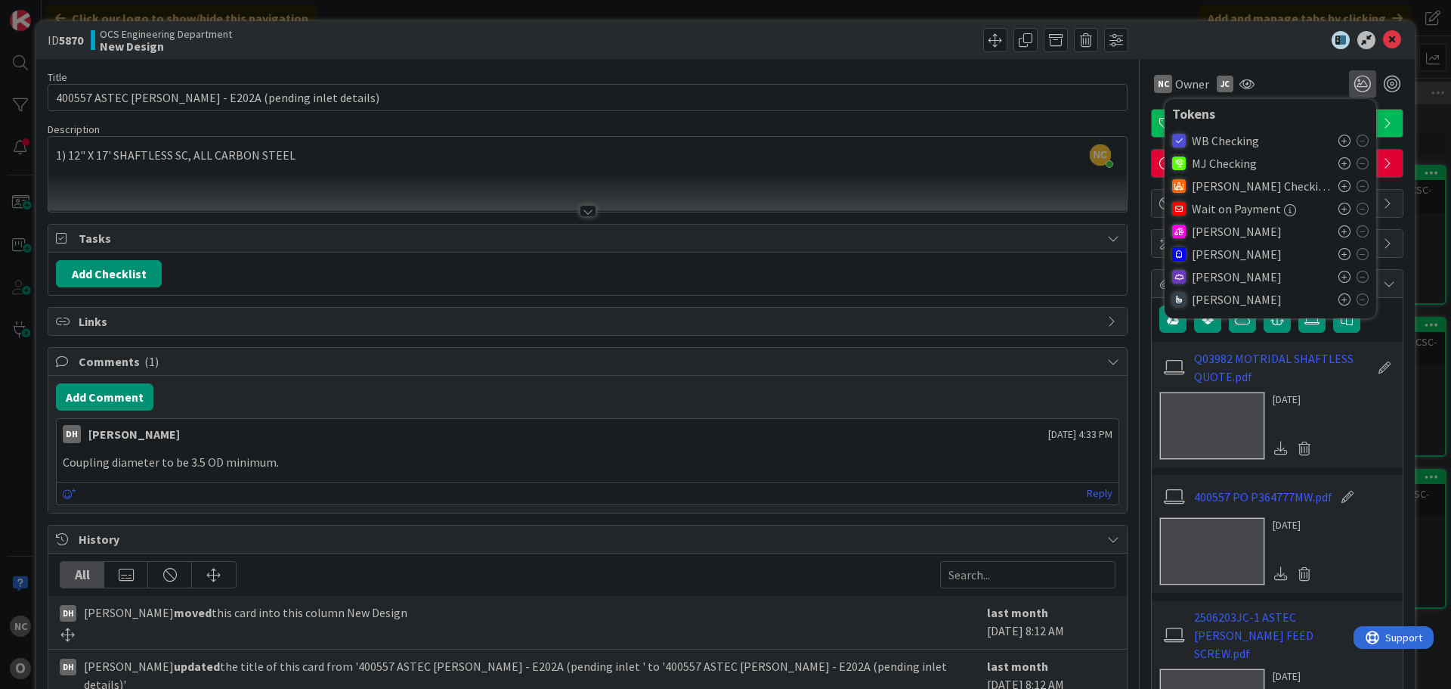
click at [1339, 274] on icon at bounding box center [1345, 277] width 12 height 12
click at [1166, 39] on div at bounding box center [1270, 40] width 268 height 18
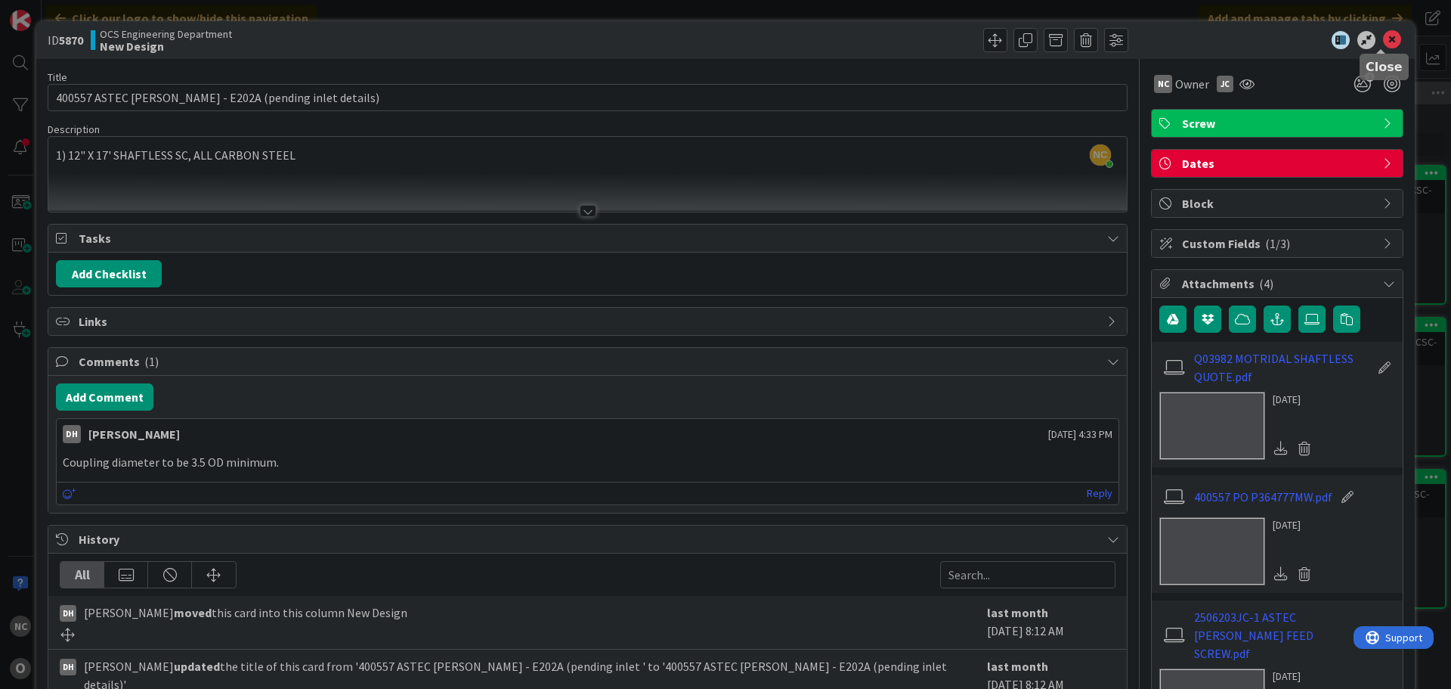
click at [1385, 42] on icon at bounding box center [1392, 40] width 18 height 18
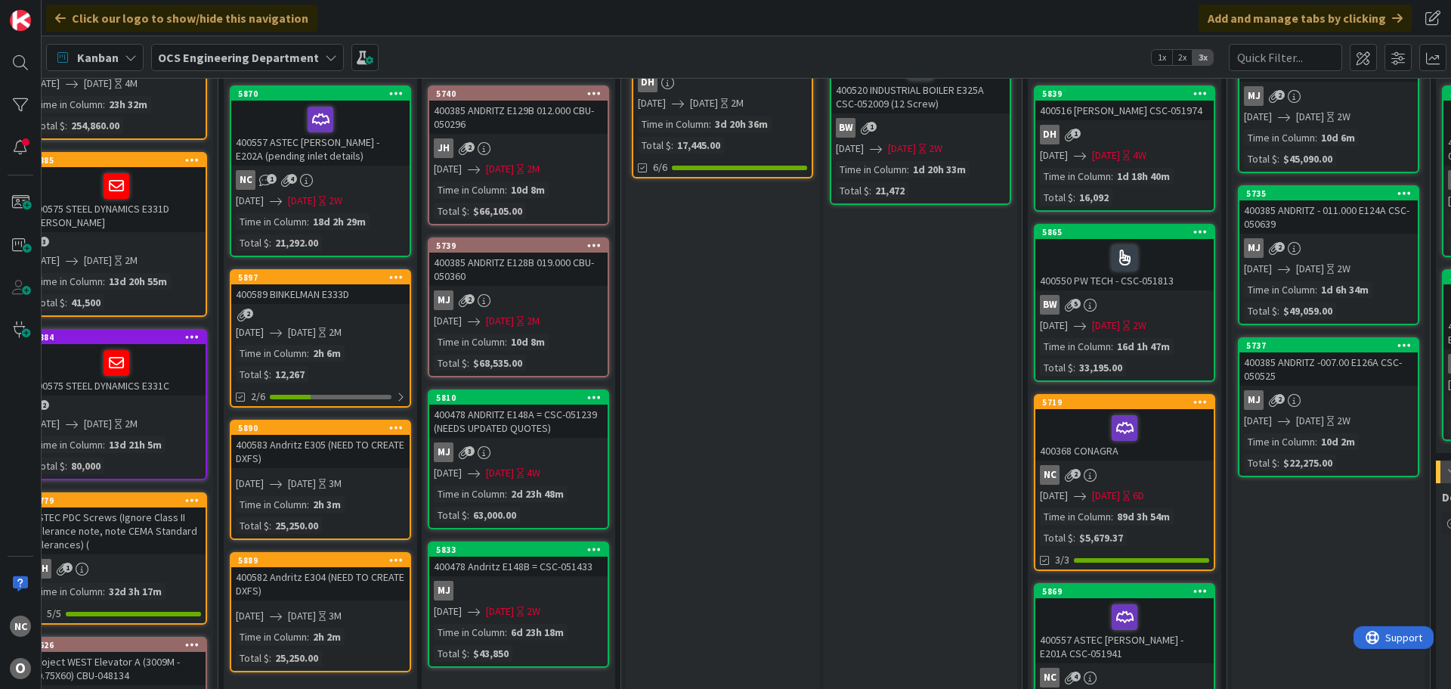
scroll to position [0, 27]
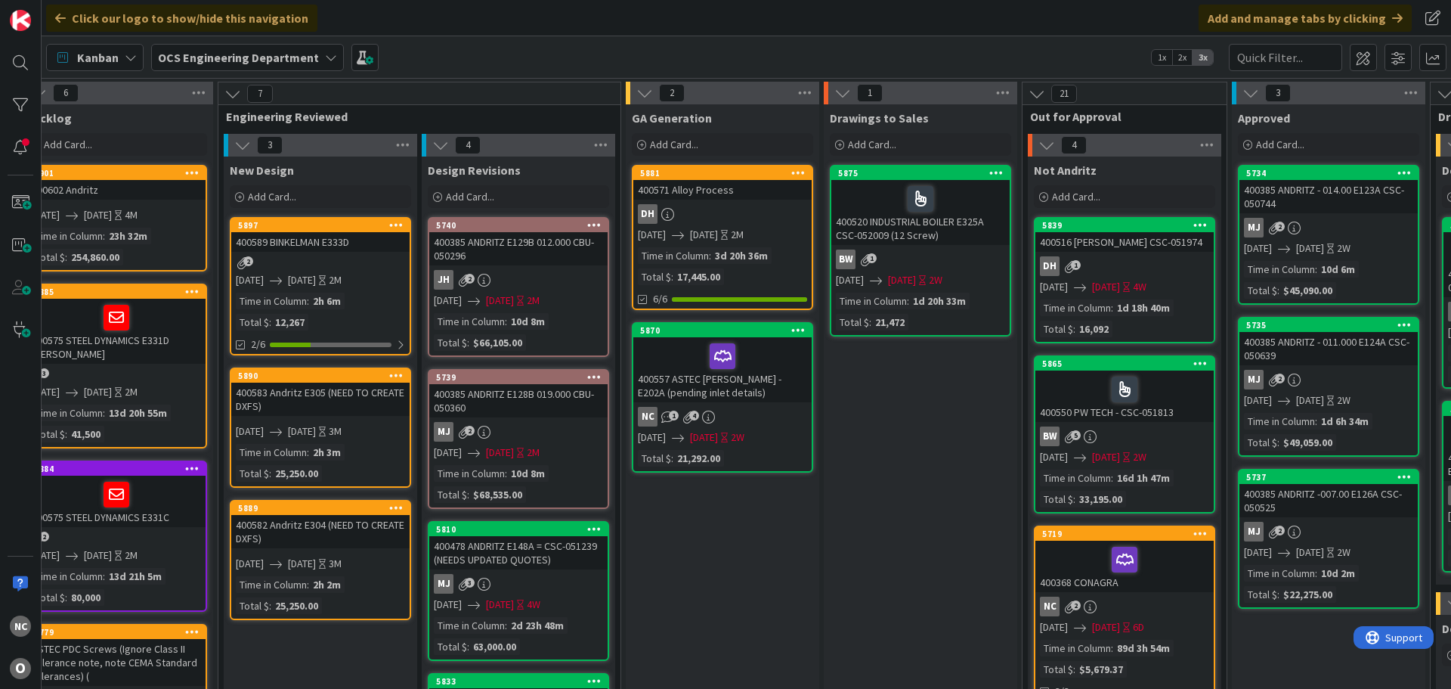
click at [782, 364] on div at bounding box center [722, 356] width 169 height 32
